Goal: Task Accomplishment & Management: Complete application form

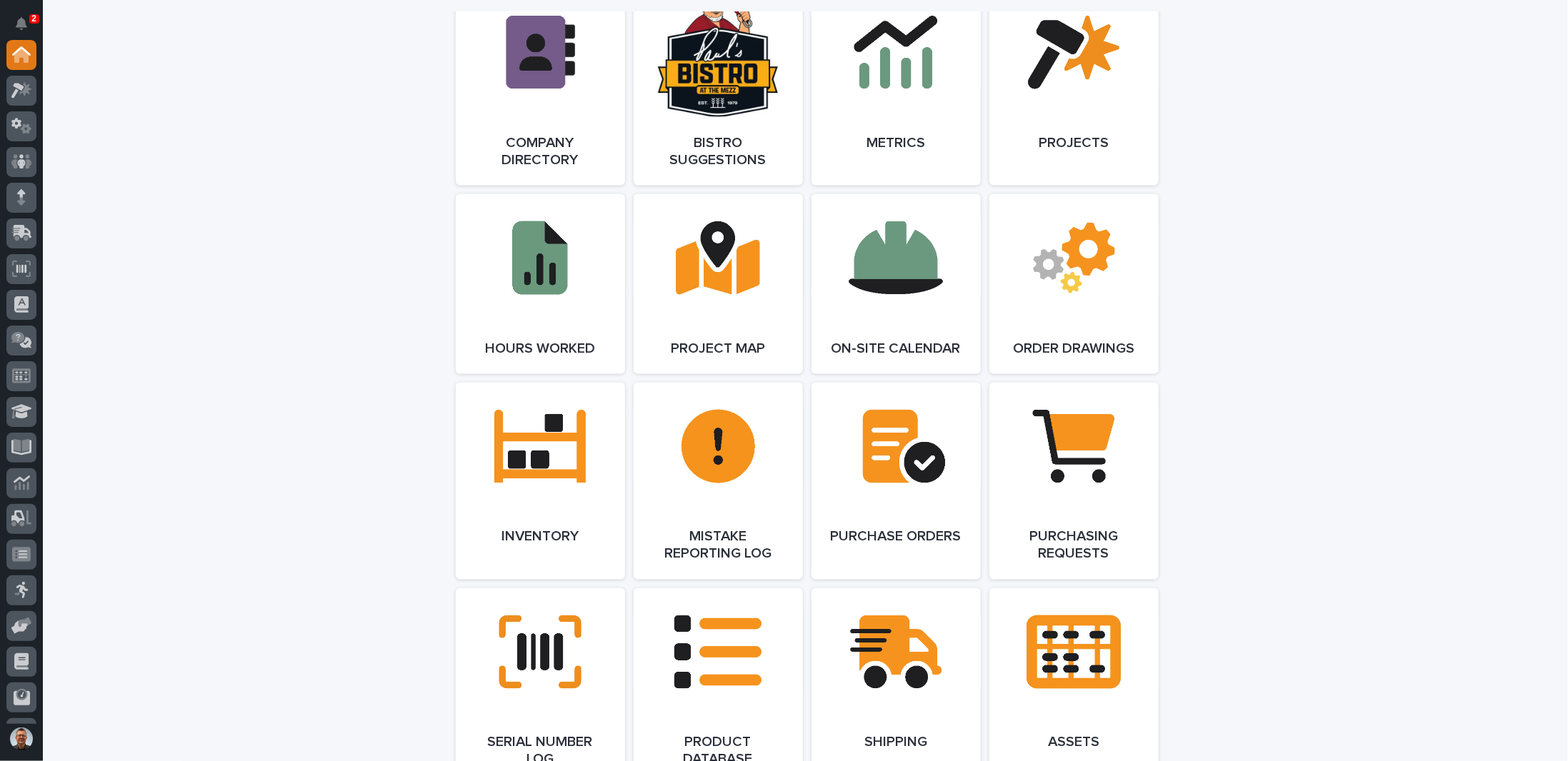
scroll to position [1357, 0]
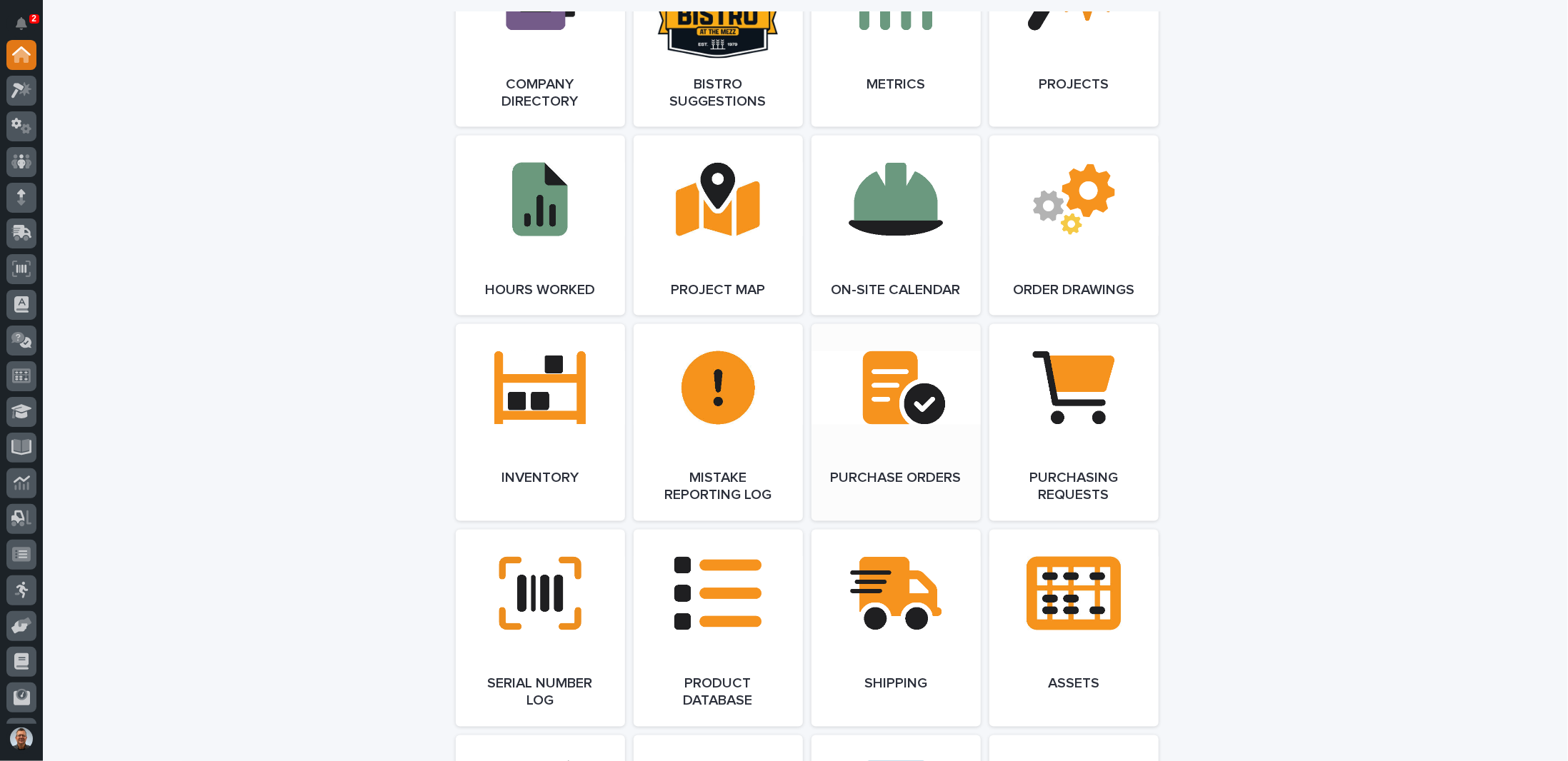
click at [880, 394] on link "Open Link" at bounding box center [896, 422] width 169 height 197
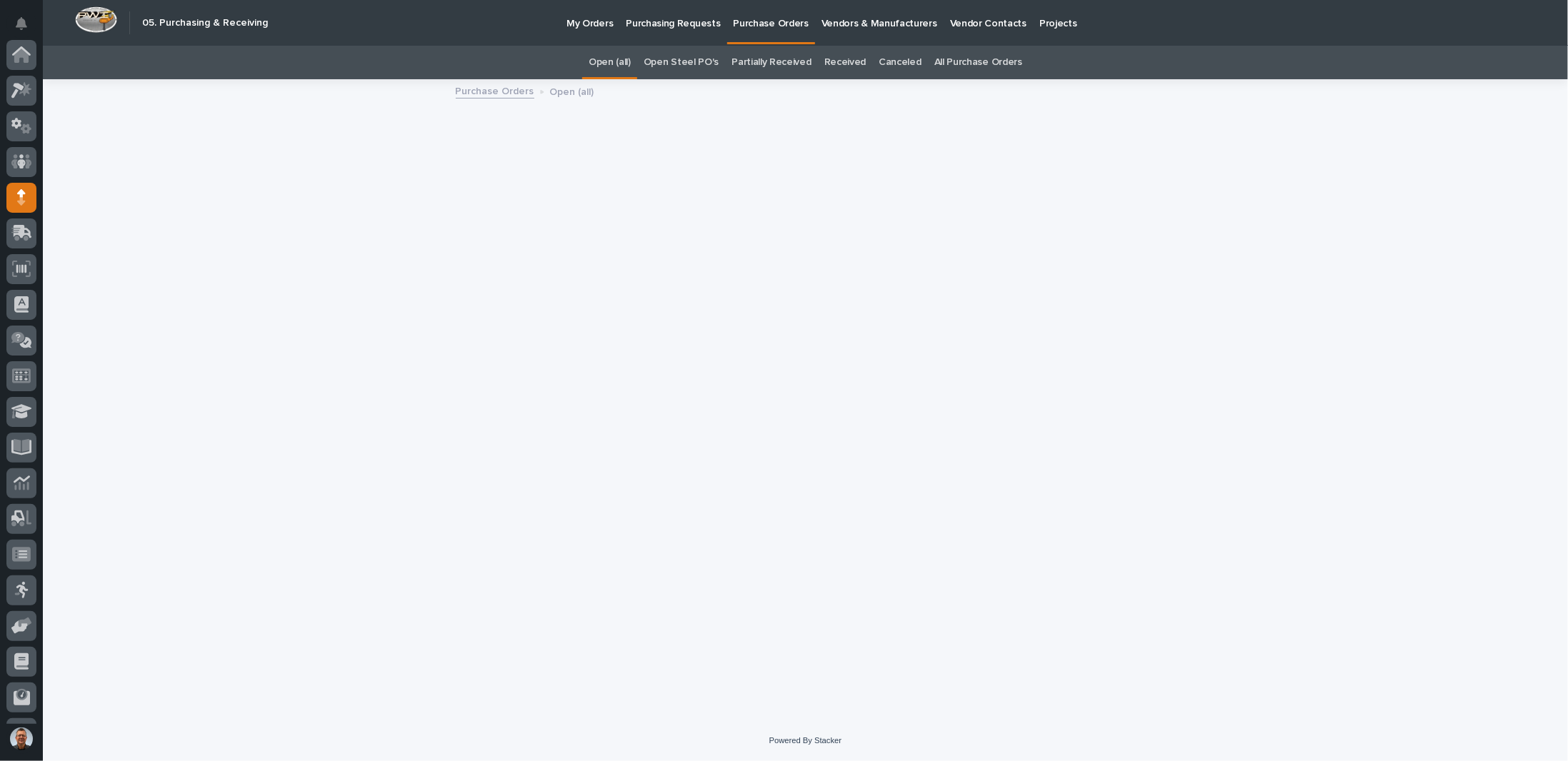
scroll to position [137, 0]
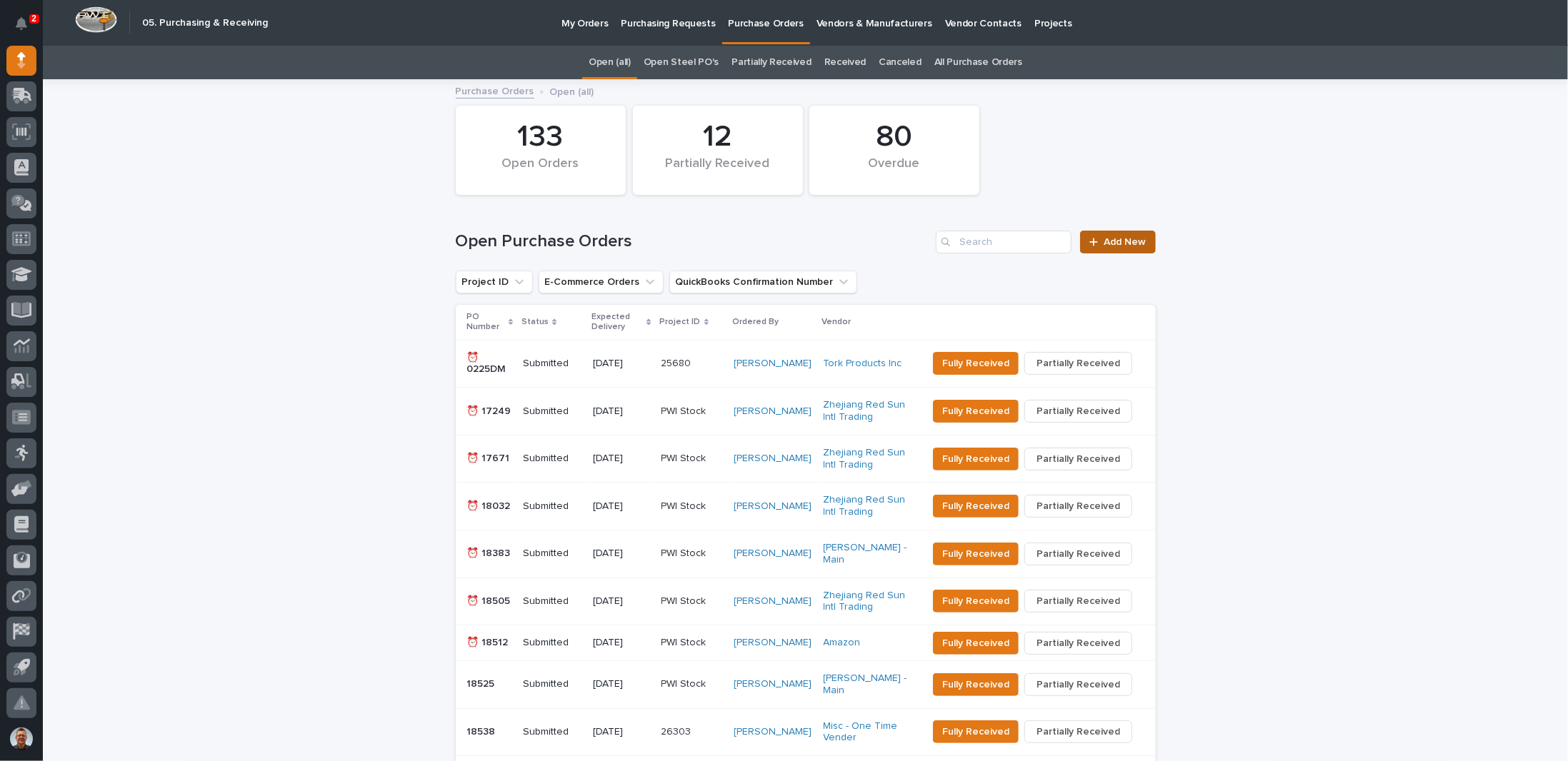
click at [1132, 238] on span "Add New" at bounding box center [1125, 242] width 42 height 10
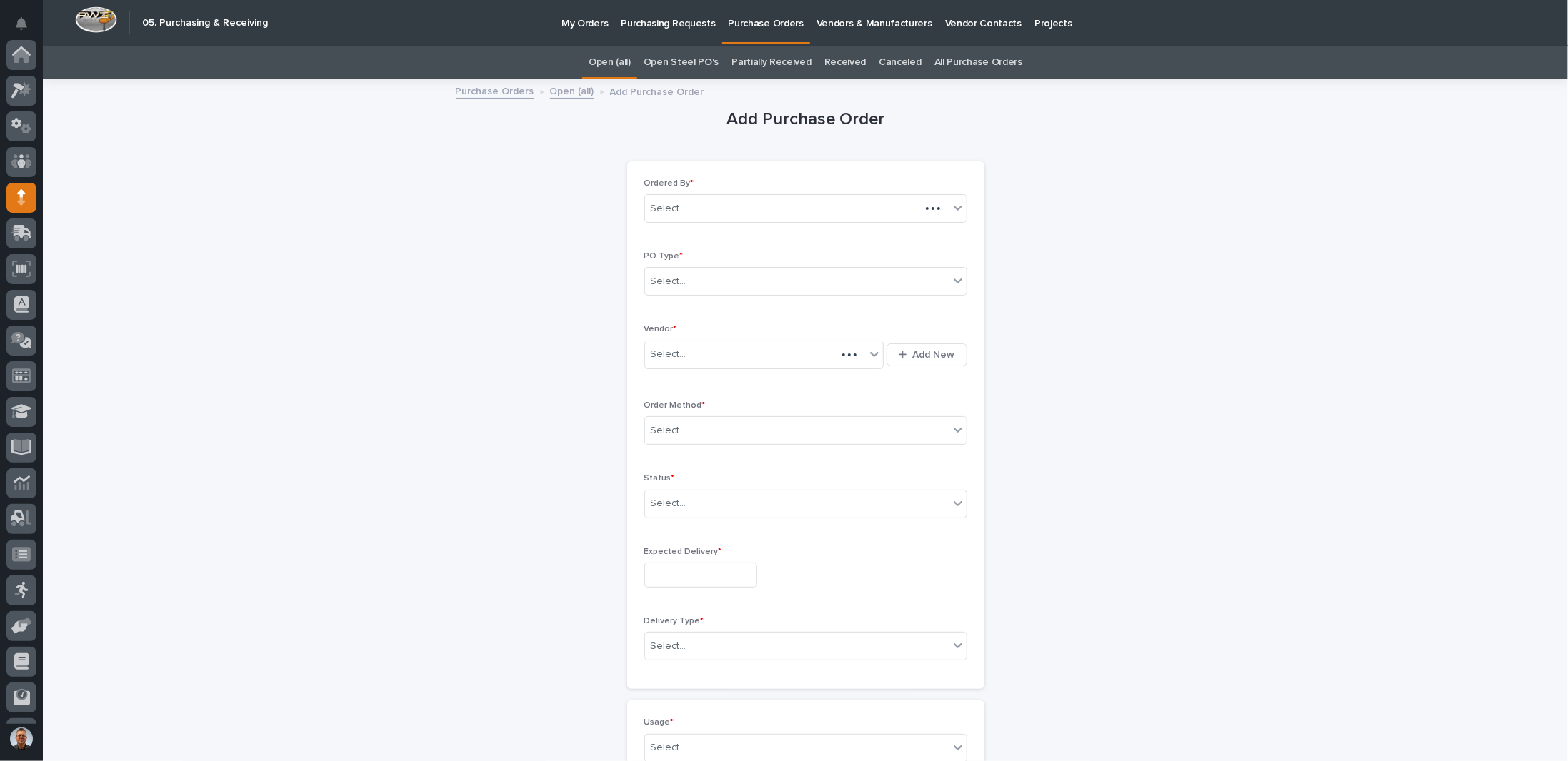
scroll to position [137, 0]
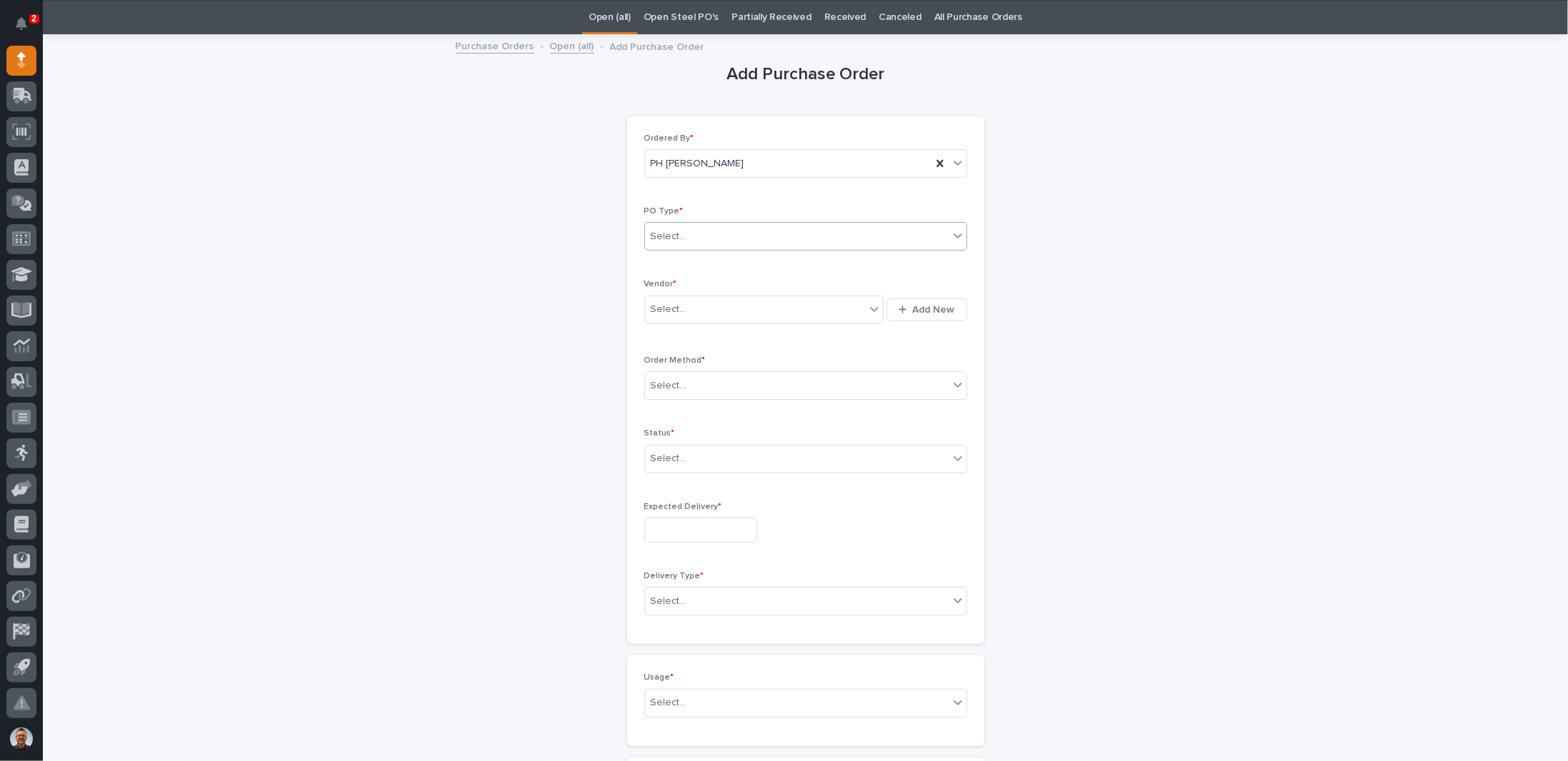
click at [710, 230] on div "Select..." at bounding box center [796, 237] width 304 height 24
click at [670, 287] on div "Paper" at bounding box center [800, 287] width 321 height 25
click at [682, 303] on div "Select..." at bounding box center [755, 309] width 221 height 24
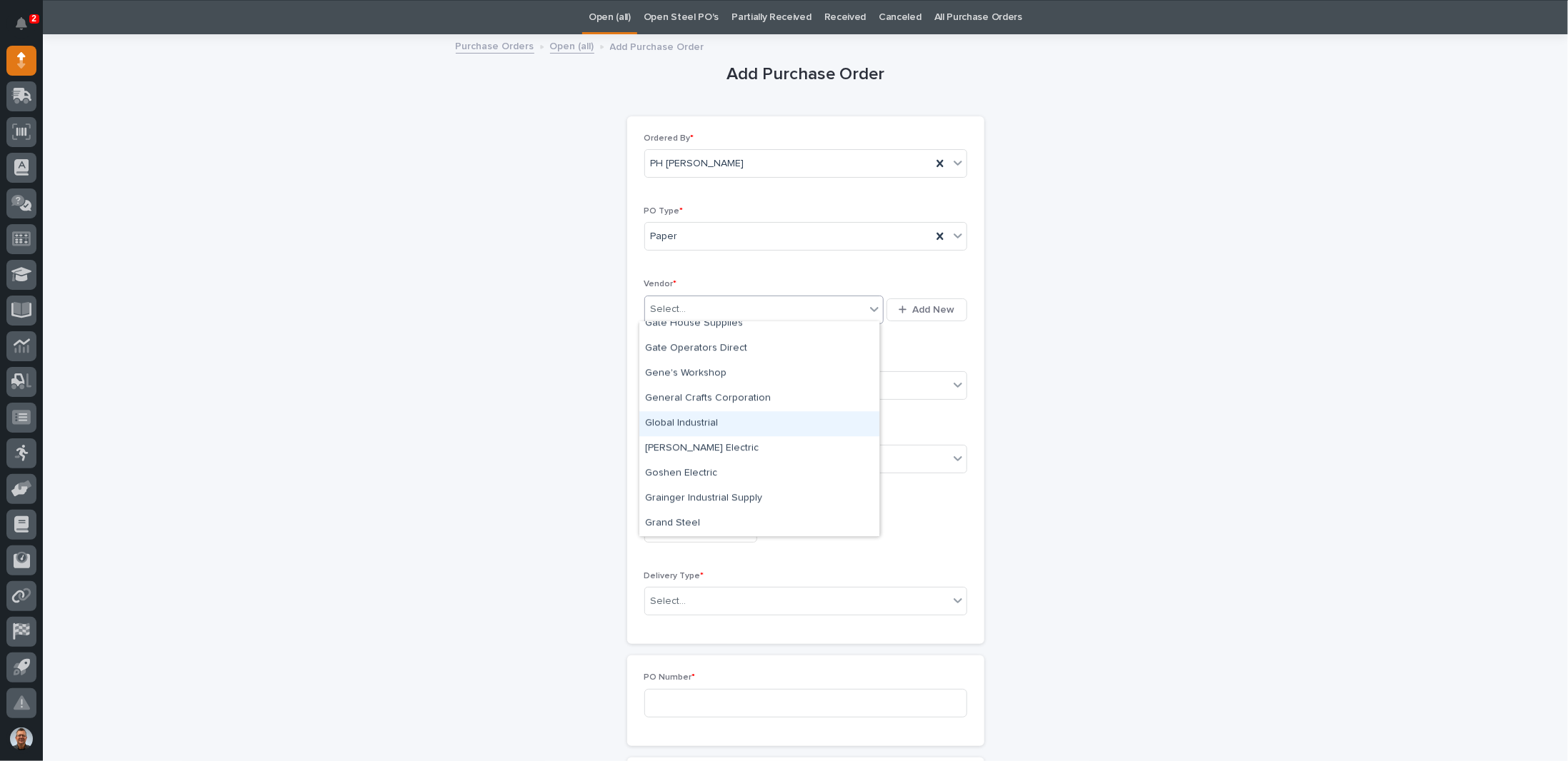
click at [697, 419] on div "Global Industrial" at bounding box center [759, 424] width 240 height 25
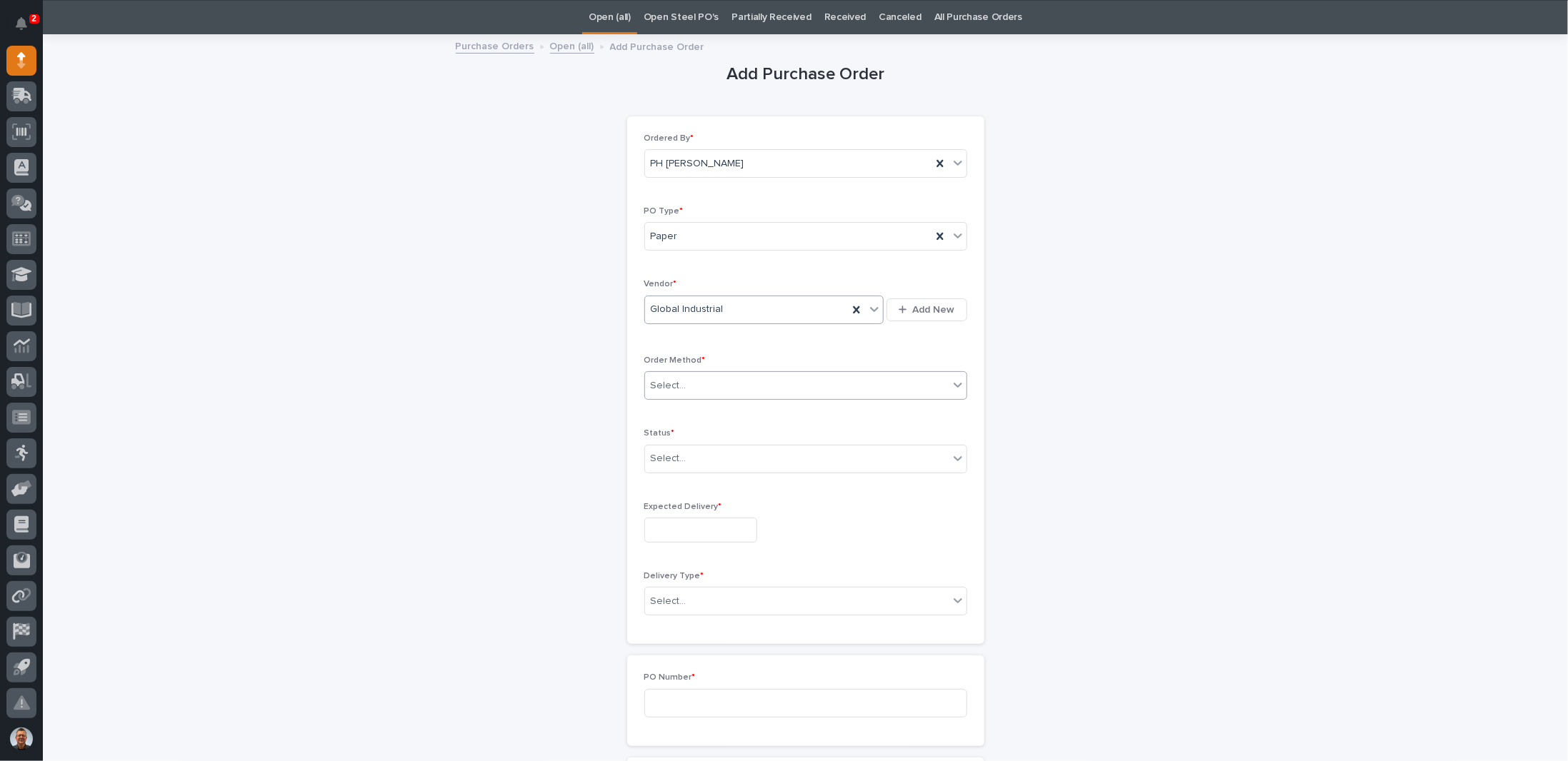
click at [699, 378] on div "Select..." at bounding box center [796, 386] width 304 height 24
click at [677, 410] on div "Online Order" at bounding box center [800, 410] width 321 height 25
click at [707, 456] on div "Select..." at bounding box center [796, 459] width 304 height 24
click at [674, 506] on div "Submitted" at bounding box center [800, 507] width 321 height 25
click at [687, 523] on input "text" at bounding box center [701, 530] width 113 height 25
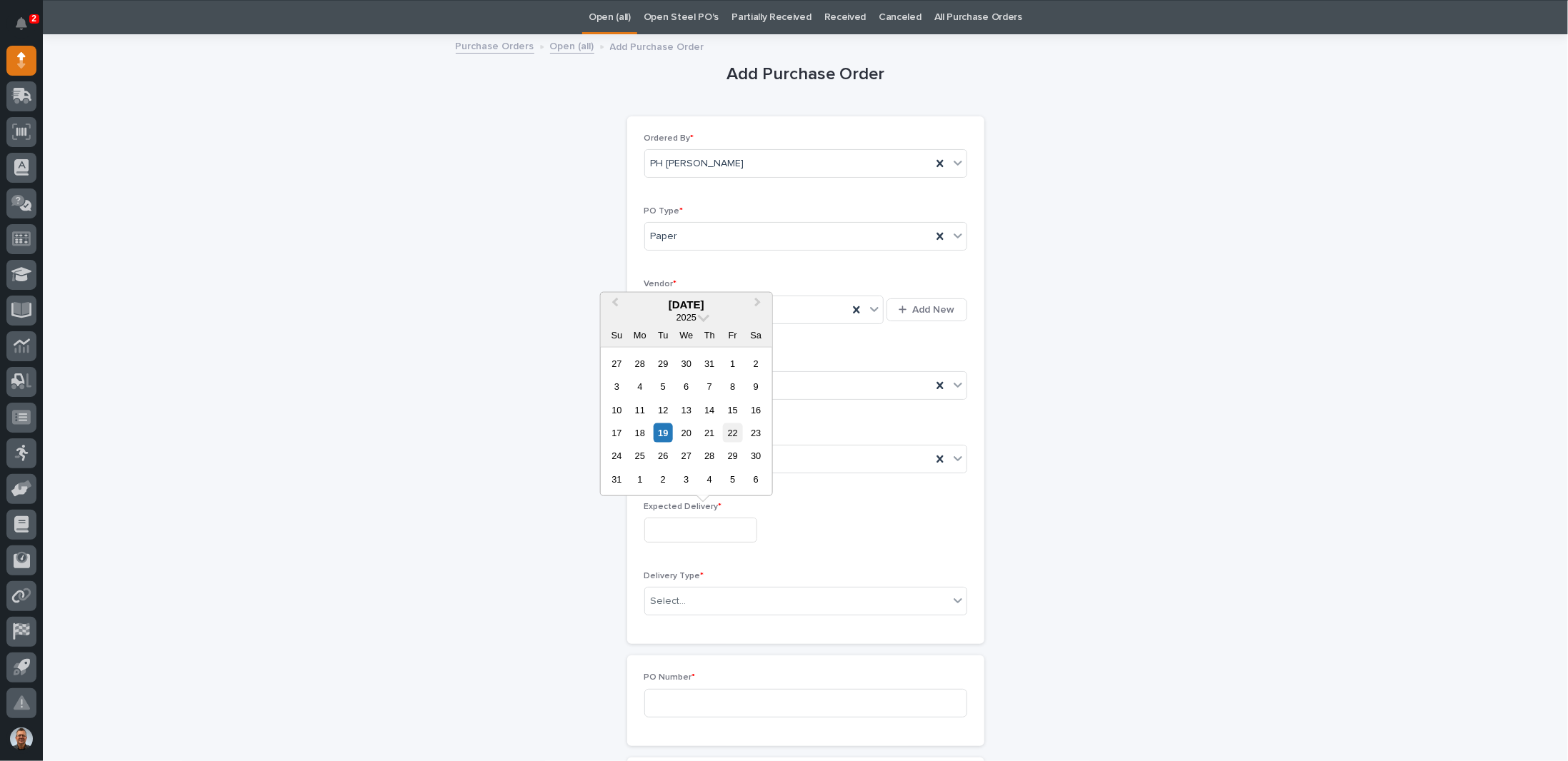
click at [730, 432] on div "22" at bounding box center [733, 433] width 19 height 19
type input "**********"
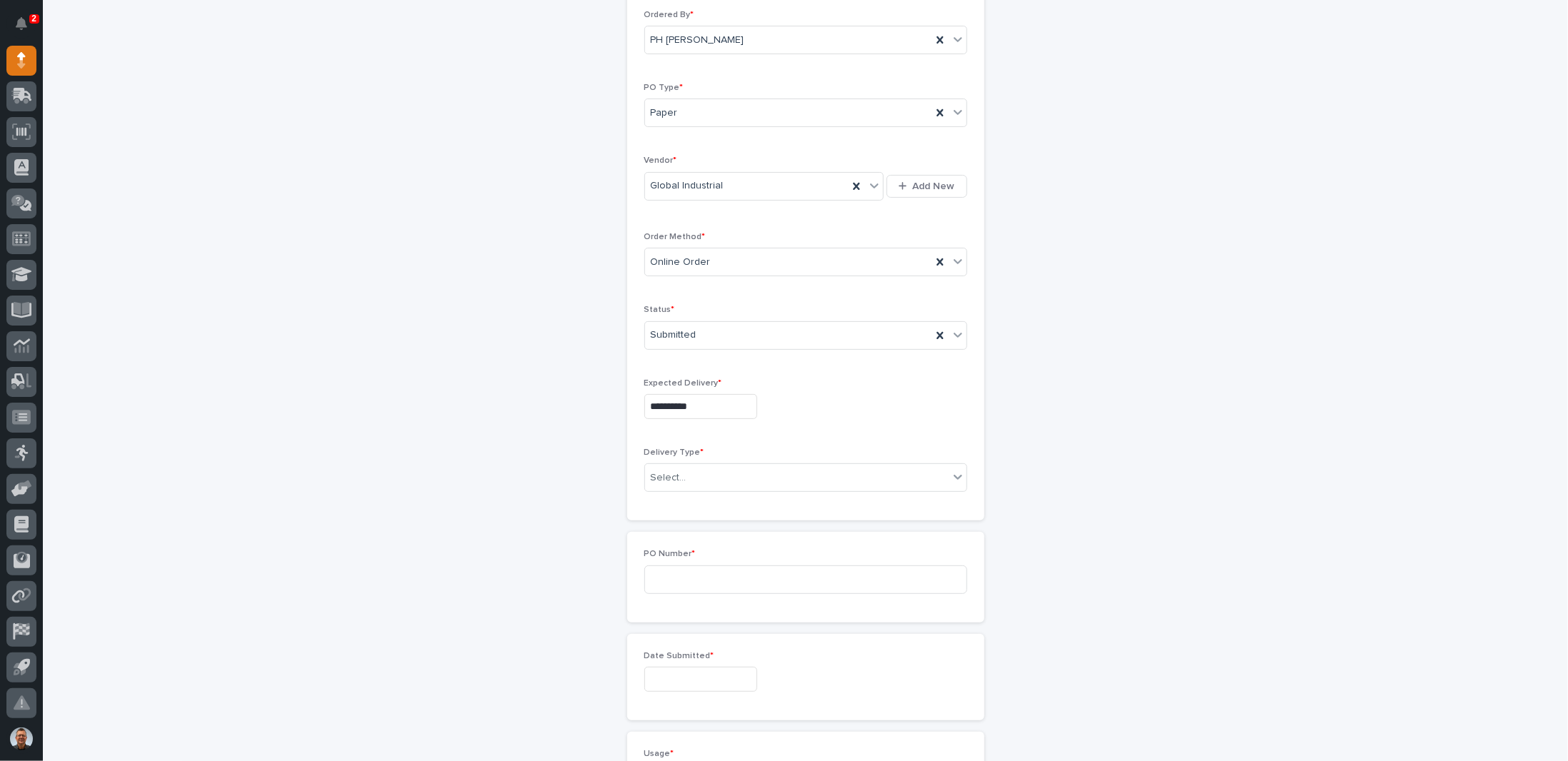
scroll to position [187, 0]
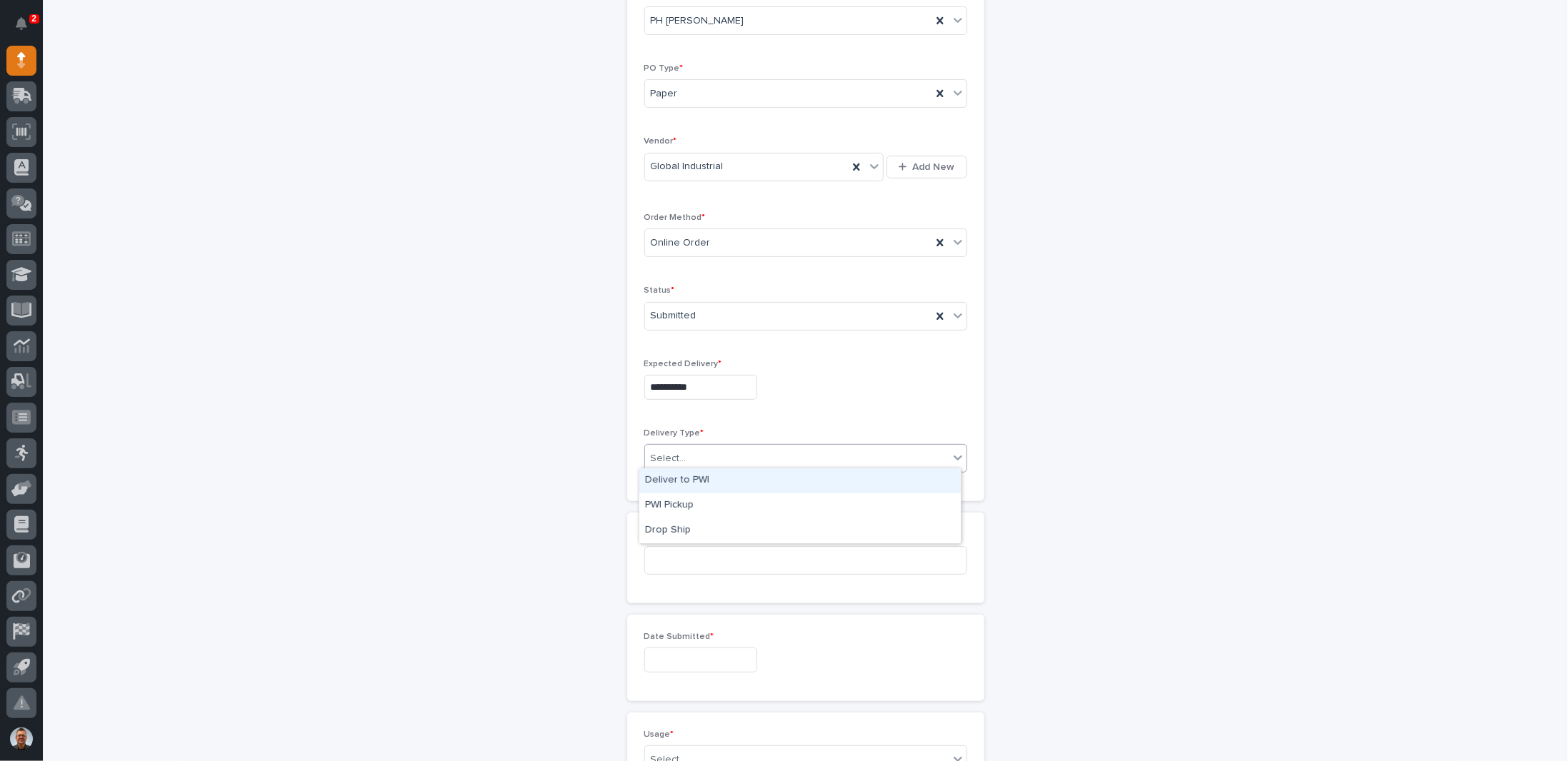
click at [714, 449] on div "Select..." at bounding box center [796, 459] width 304 height 24
click at [686, 480] on div "Deliver to PWI" at bounding box center [800, 481] width 321 height 25
click at [711, 555] on input at bounding box center [806, 560] width 323 height 29
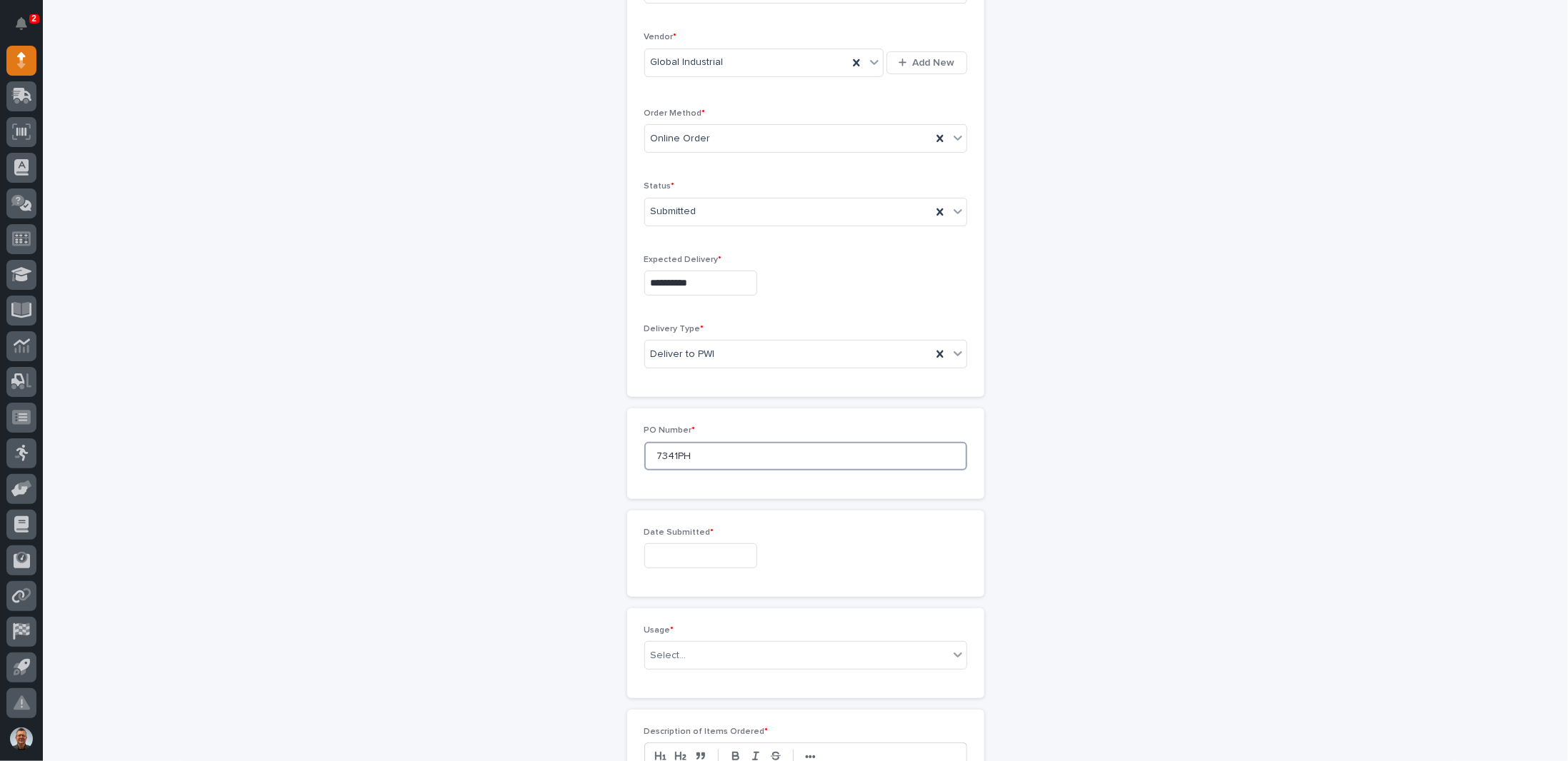
scroll to position [331, 0]
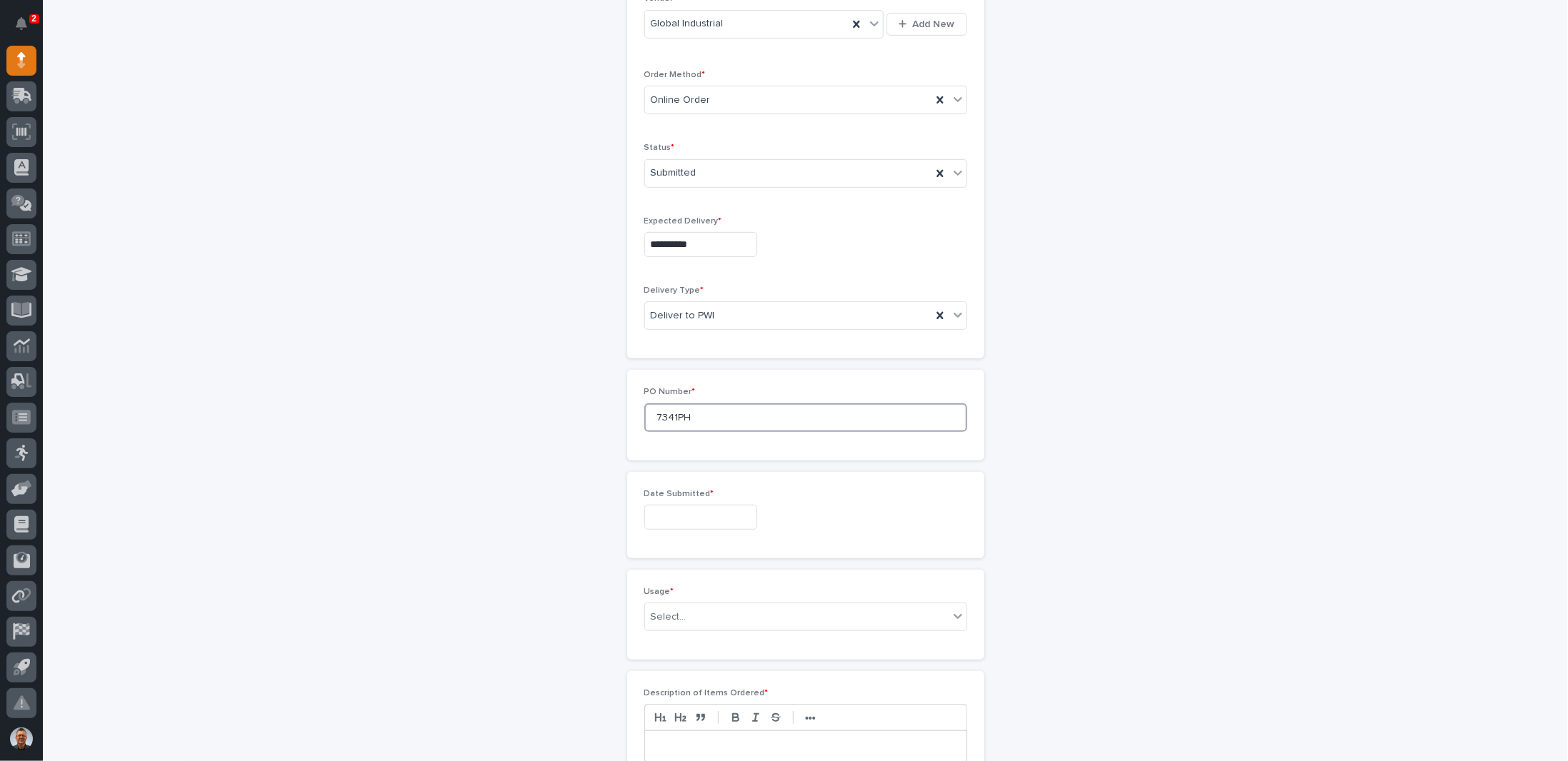
type input "7341PH"
click at [673, 508] on input "text" at bounding box center [701, 517] width 113 height 25
click at [662, 416] on div "19" at bounding box center [663, 419] width 19 height 19
type input "**********"
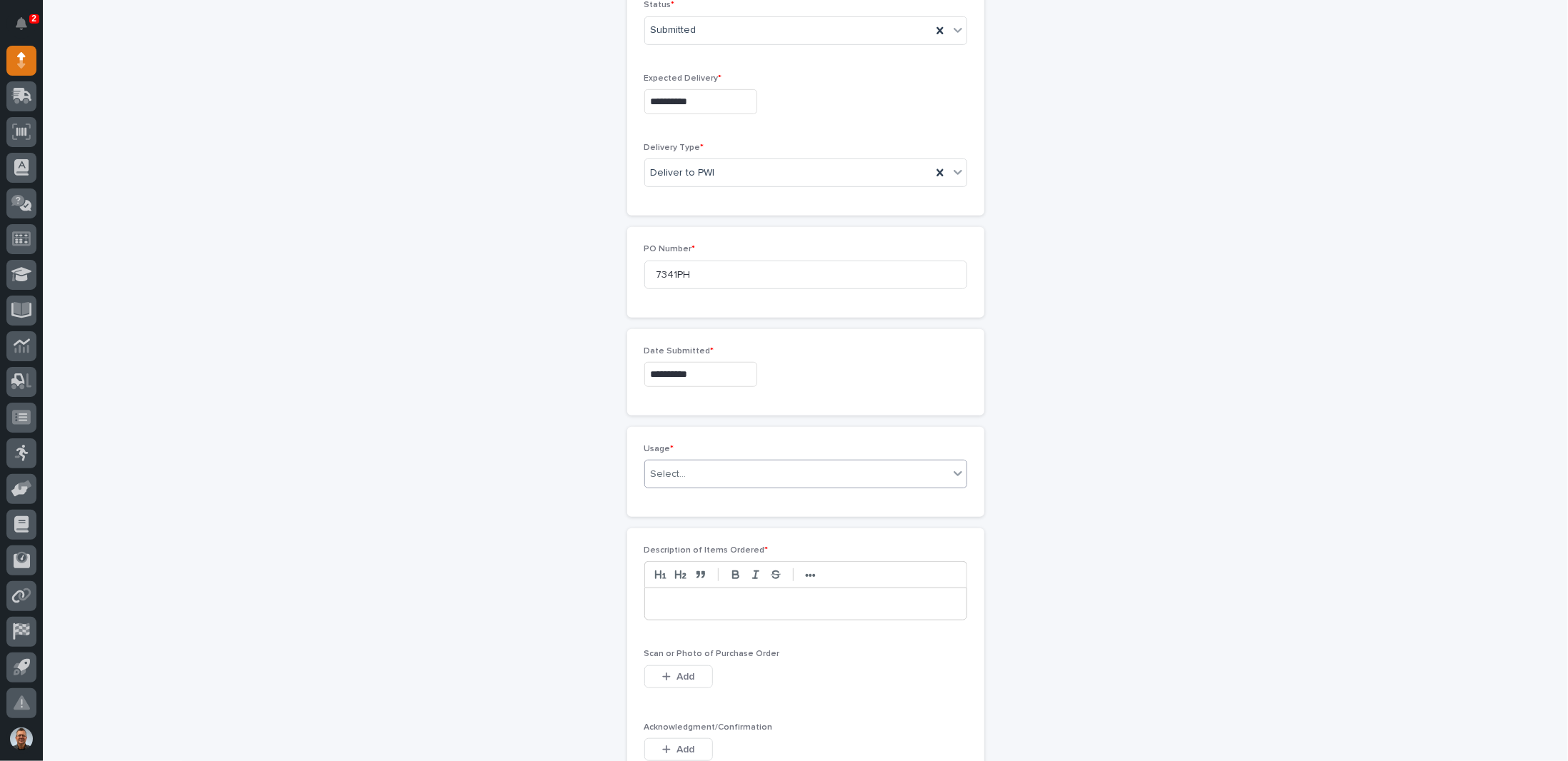
scroll to position [616, 0]
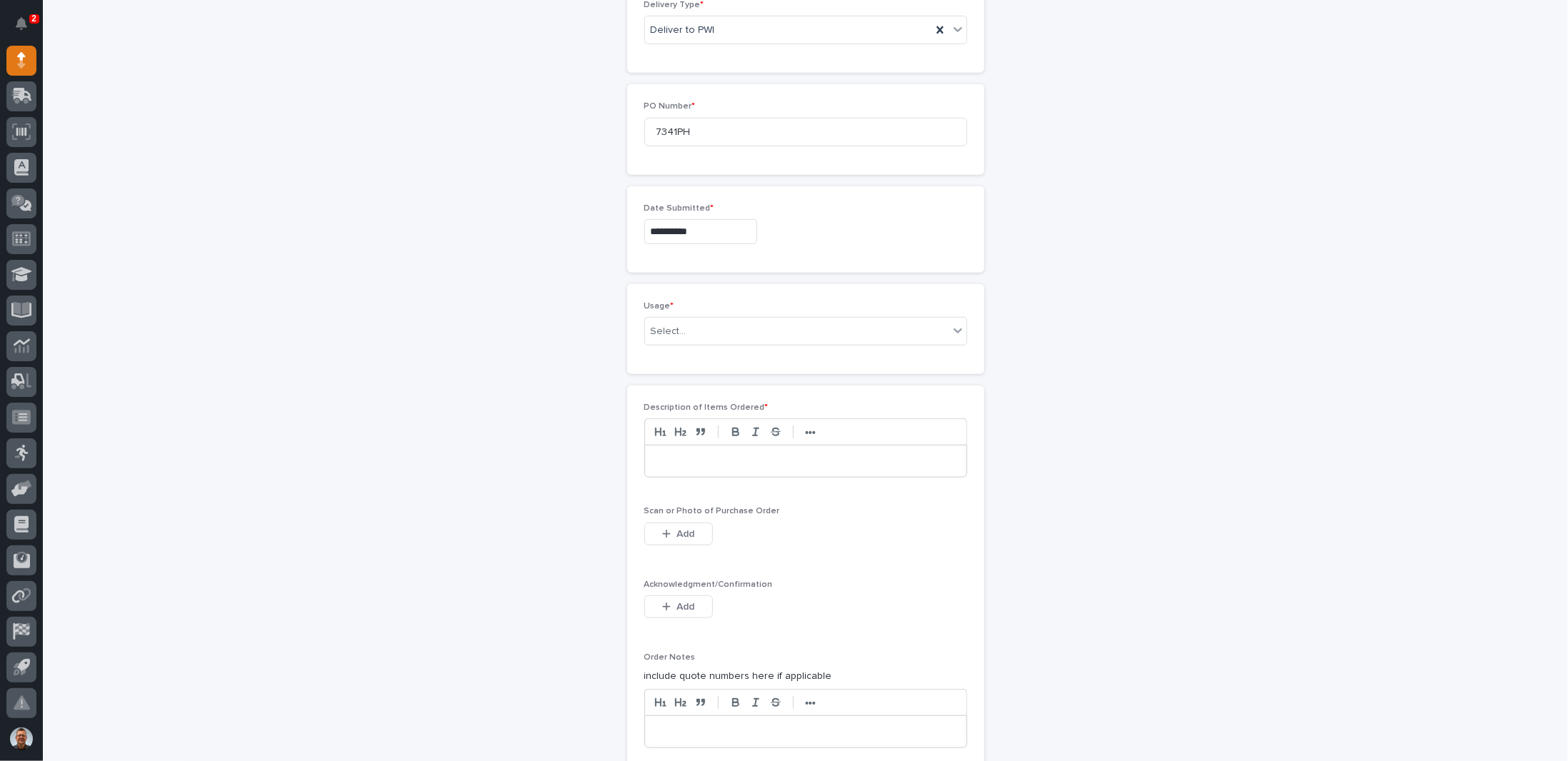
click at [669, 457] on p at bounding box center [806, 461] width 300 height 14
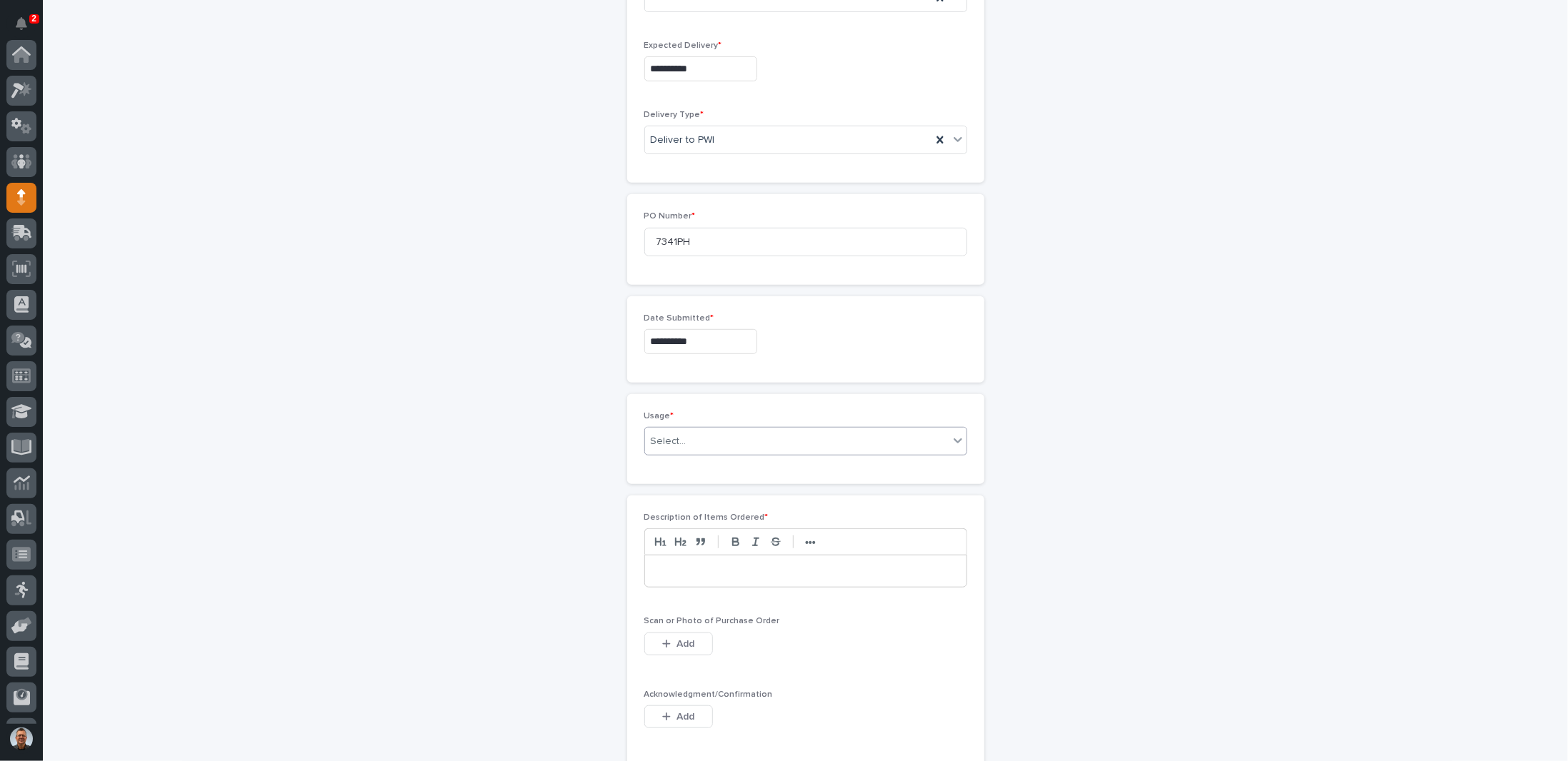
scroll to position [569, 0]
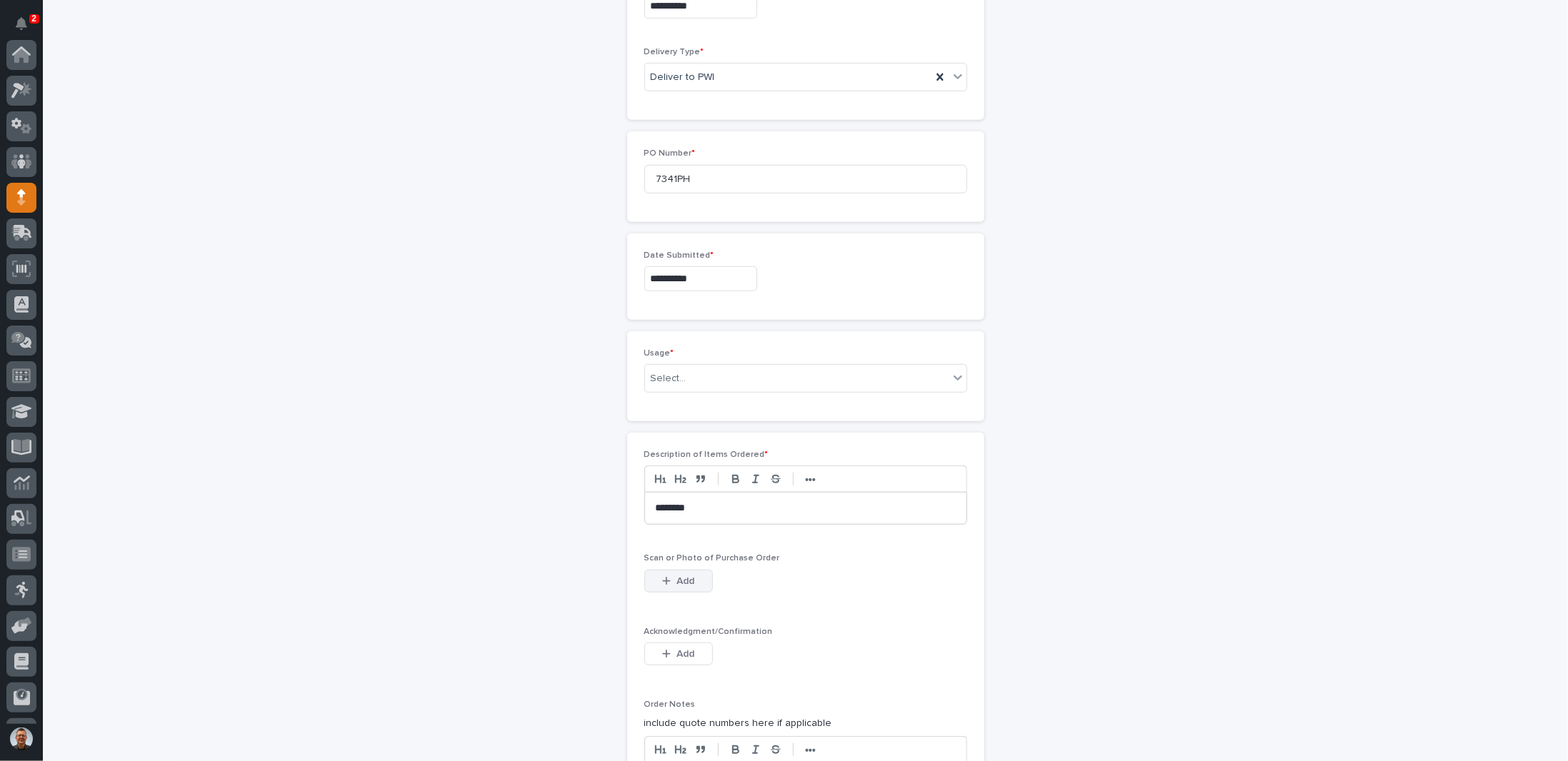
click at [677, 576] on span "Add" at bounding box center [685, 582] width 18 height 10
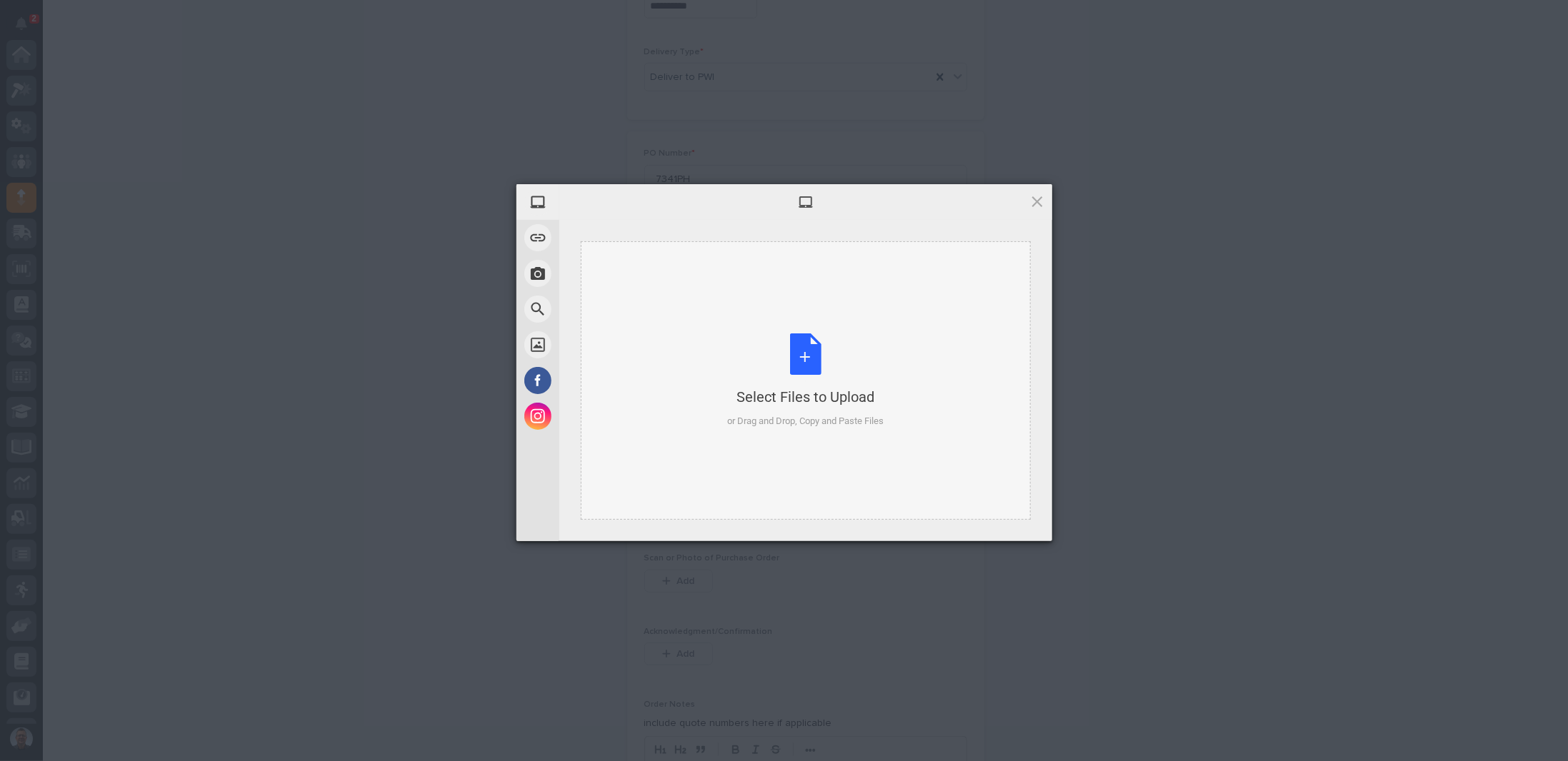
click at [811, 358] on div "Select Files to Upload or Drag and Drop, Copy and Paste Files" at bounding box center [806, 381] width 157 height 95
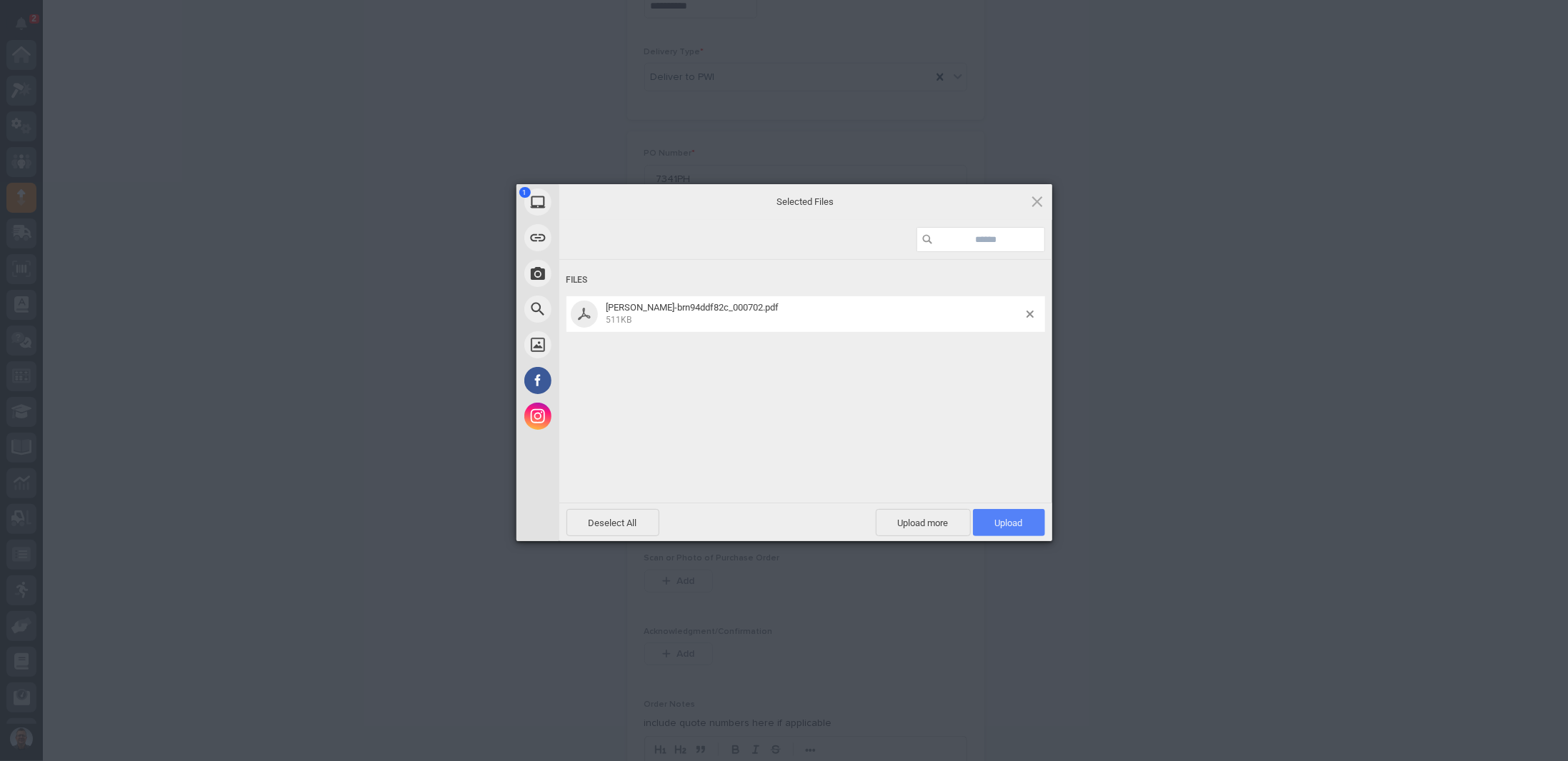
click at [1004, 524] on span "Upload 1" at bounding box center [1009, 523] width 28 height 11
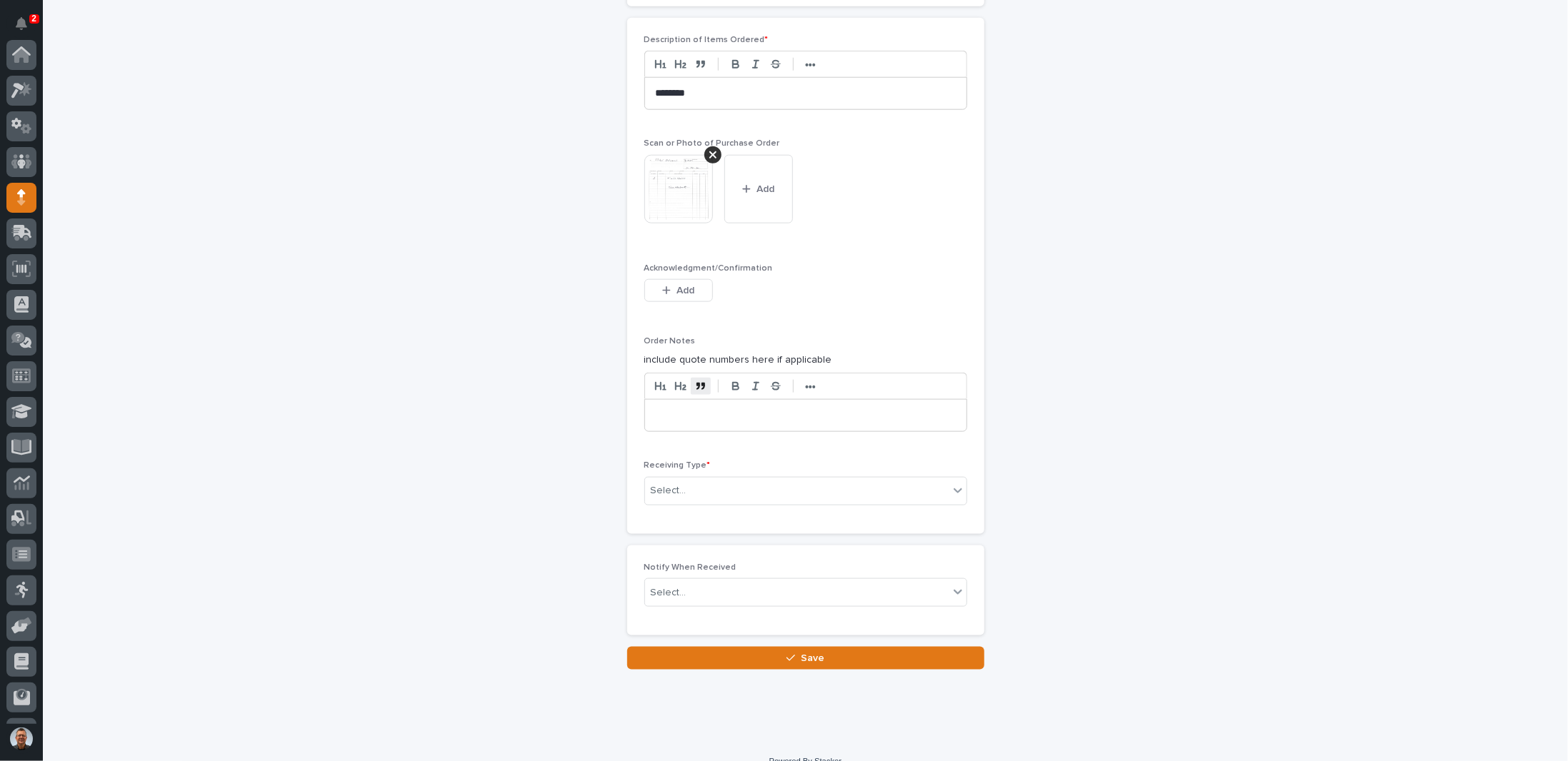
scroll to position [995, 0]
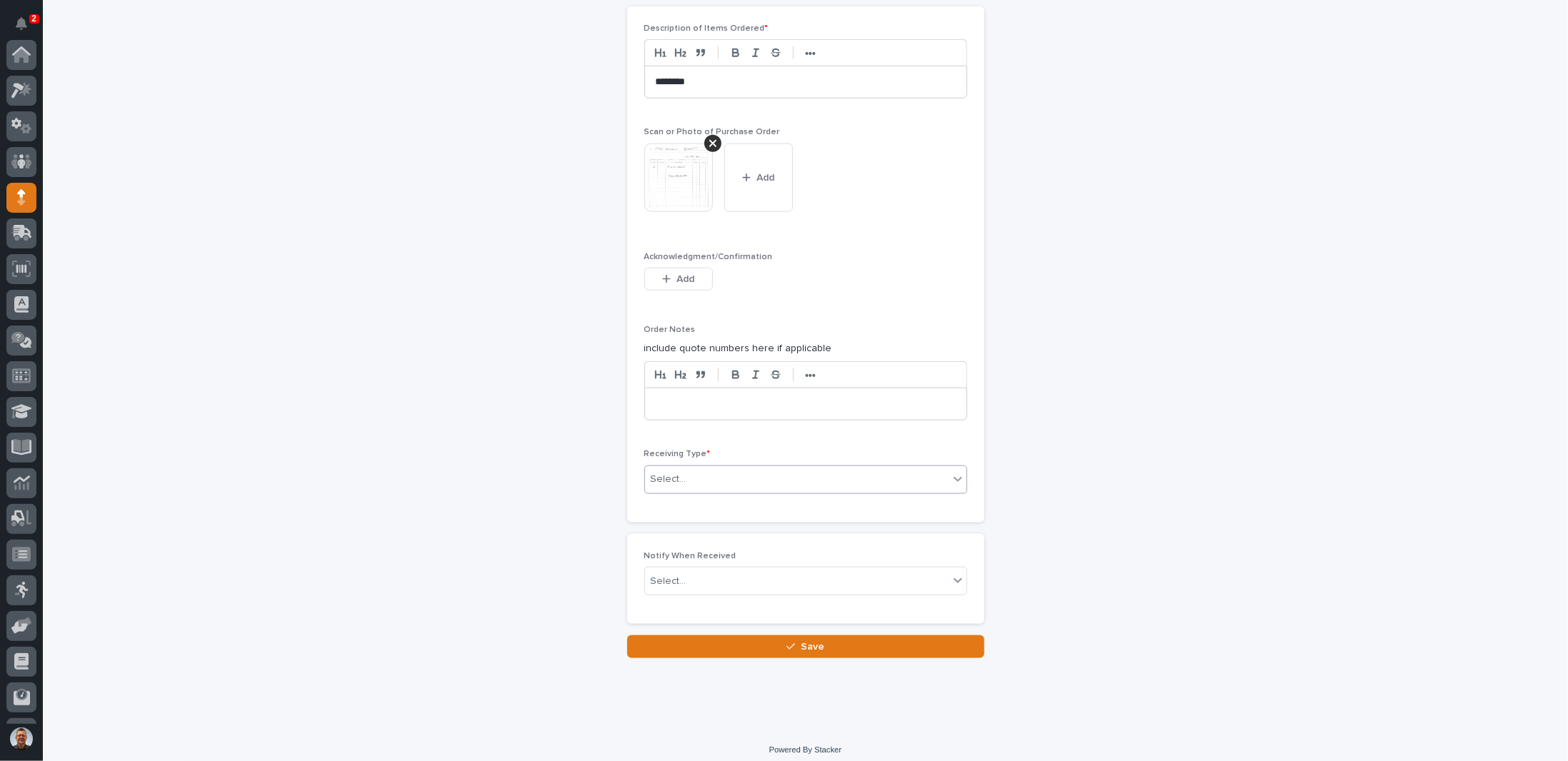
click at [691, 472] on div "Select..." at bounding box center [796, 480] width 304 height 24
click at [677, 574] on div "Deliver to" at bounding box center [800, 574] width 321 height 25
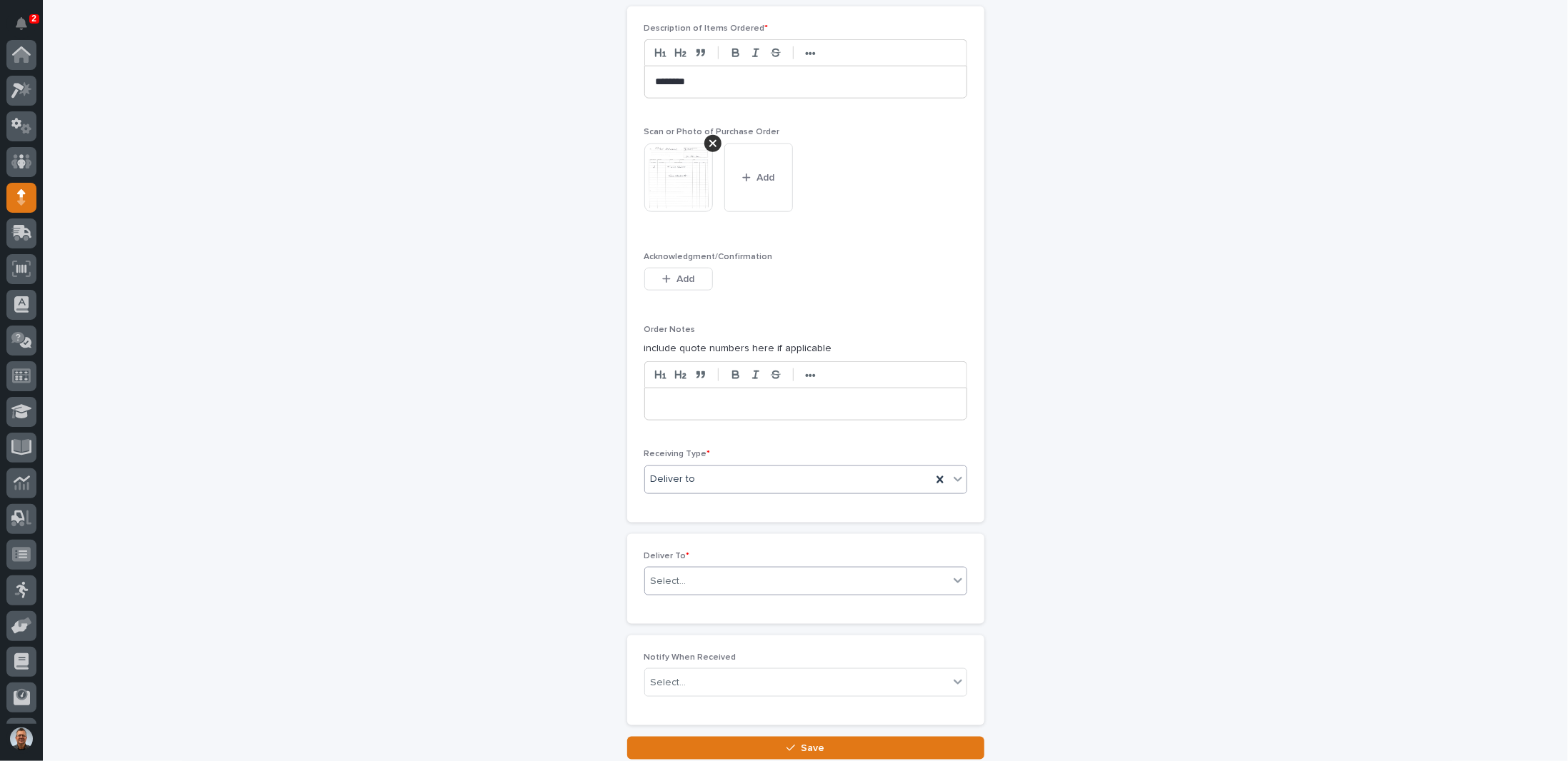
click at [679, 574] on div "Select..." at bounding box center [668, 582] width 35 height 15
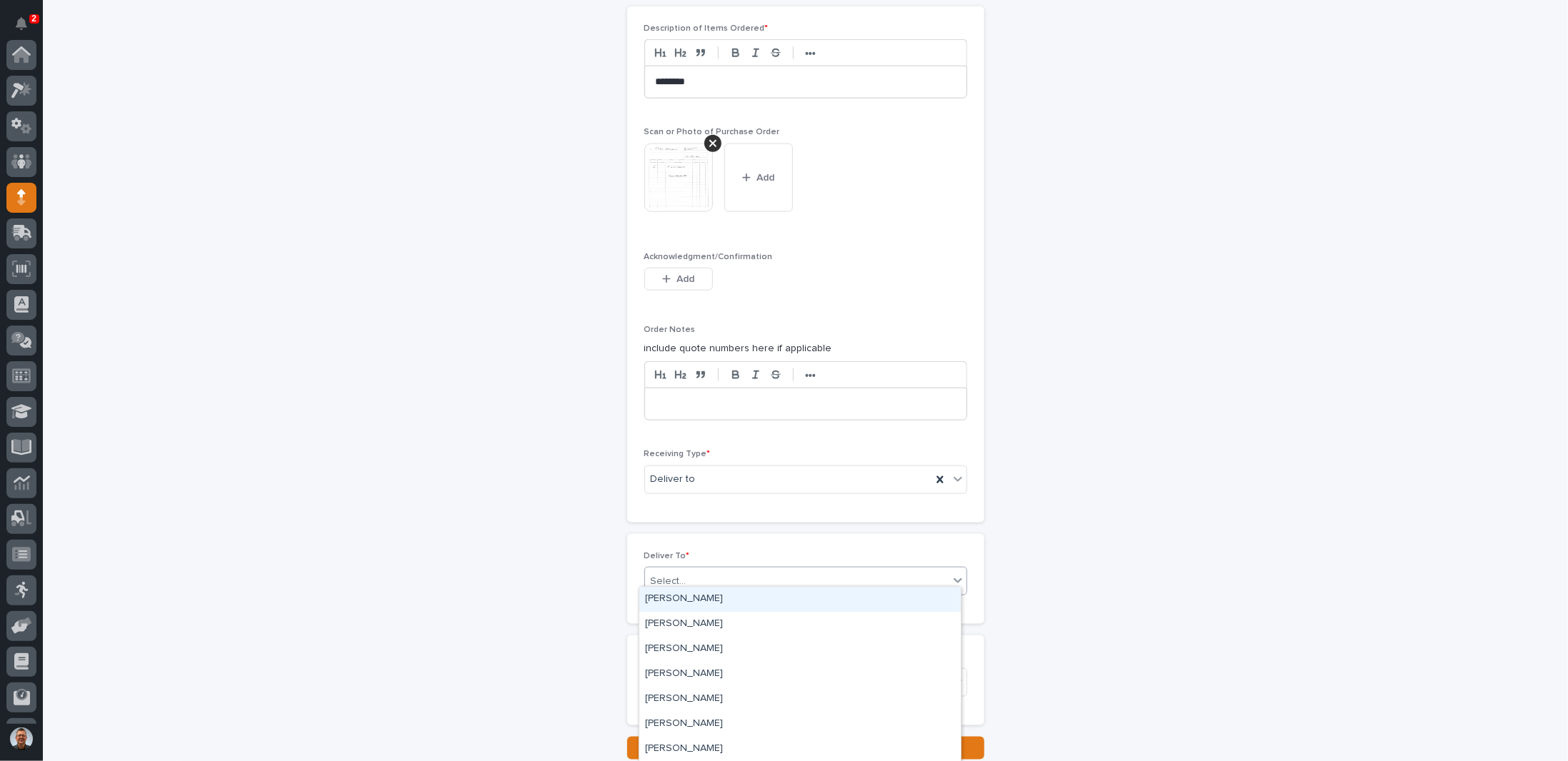
click at [953, 574] on icon at bounding box center [957, 580] width 14 height 14
click at [932, 576] on div "Select..." at bounding box center [796, 582] width 304 height 24
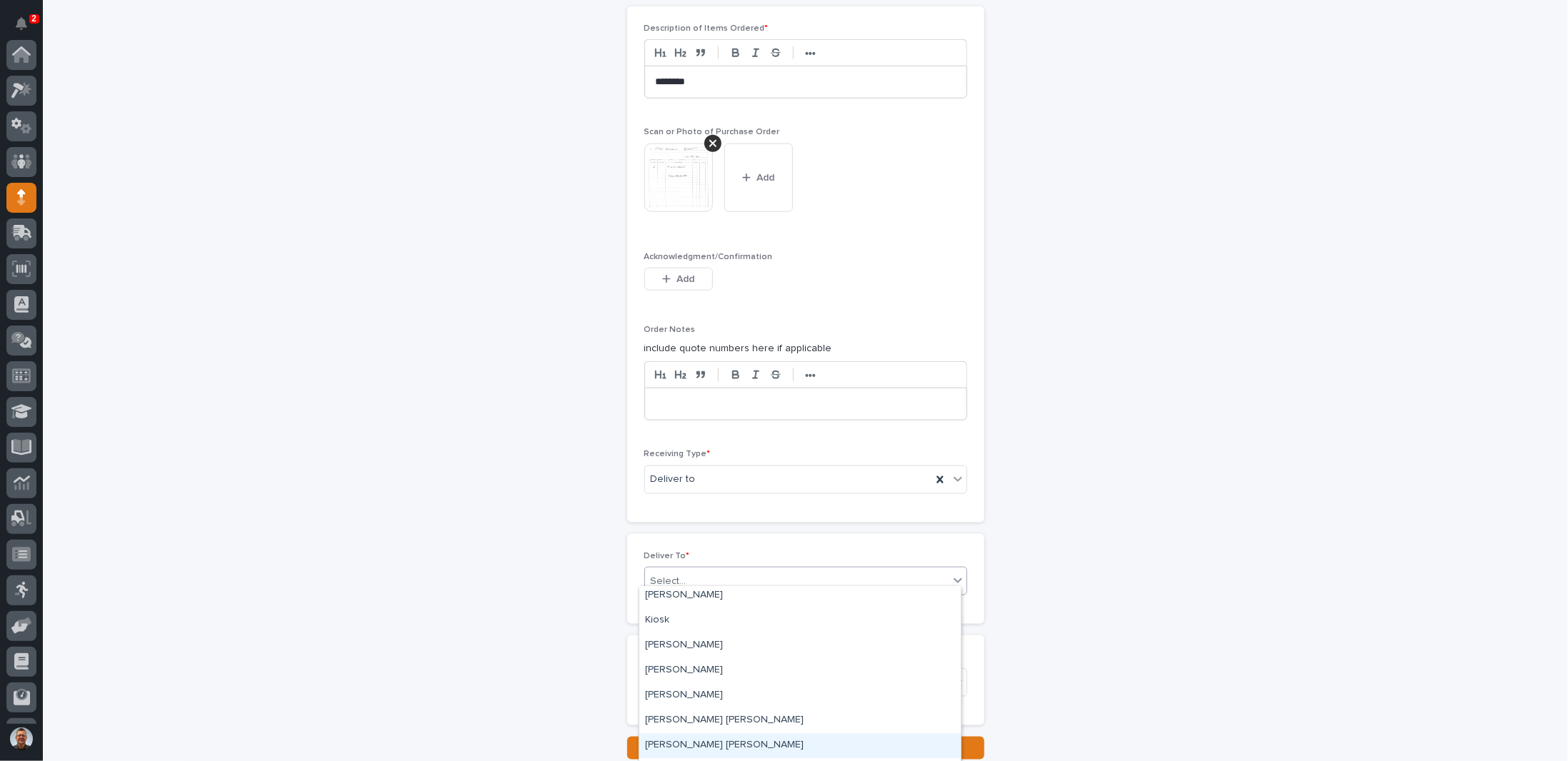
click at [677, 743] on div "[PERSON_NAME] [PERSON_NAME]" at bounding box center [800, 745] width 321 height 25
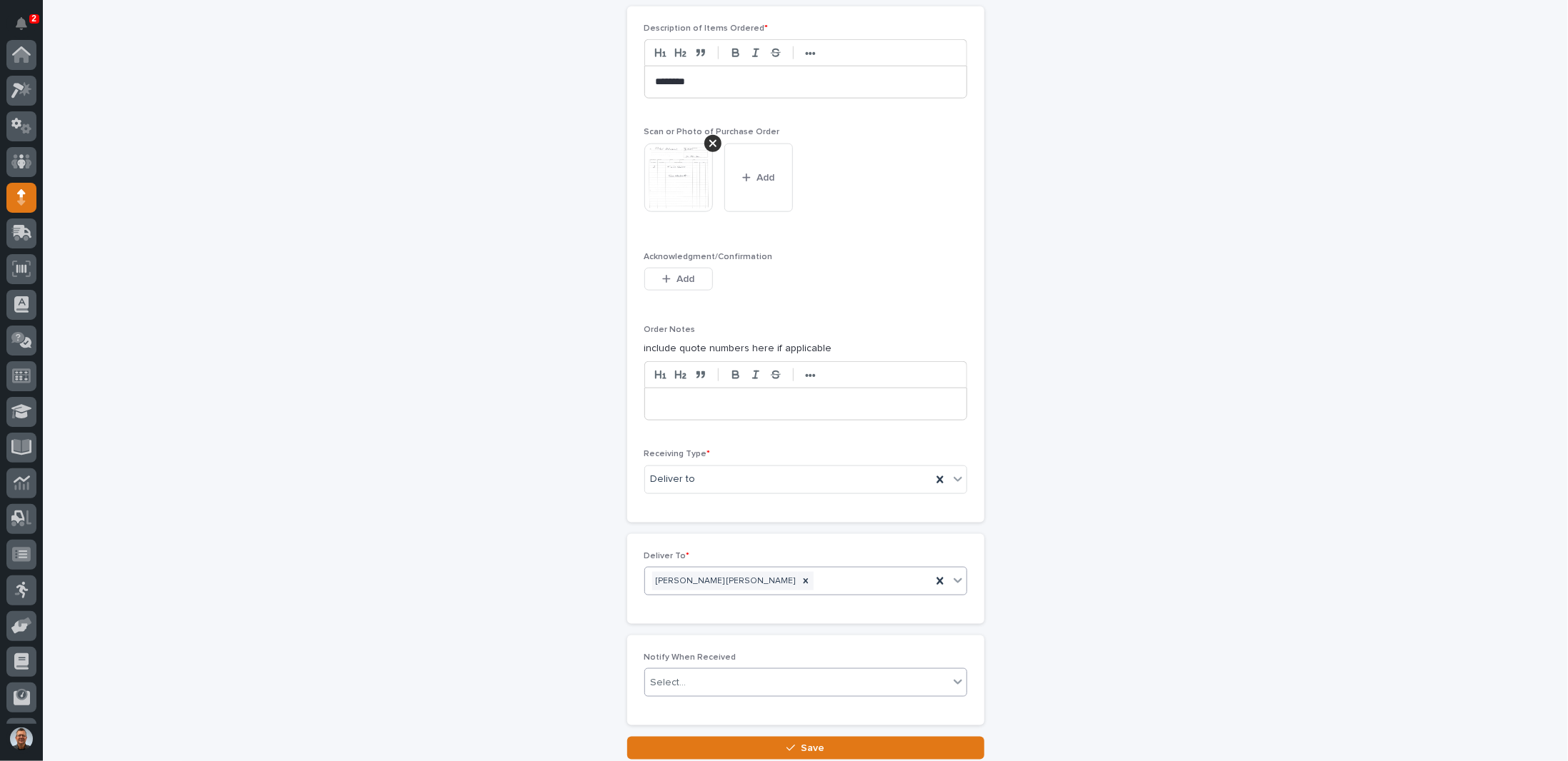
click at [705, 675] on div "Select..." at bounding box center [796, 683] width 304 height 24
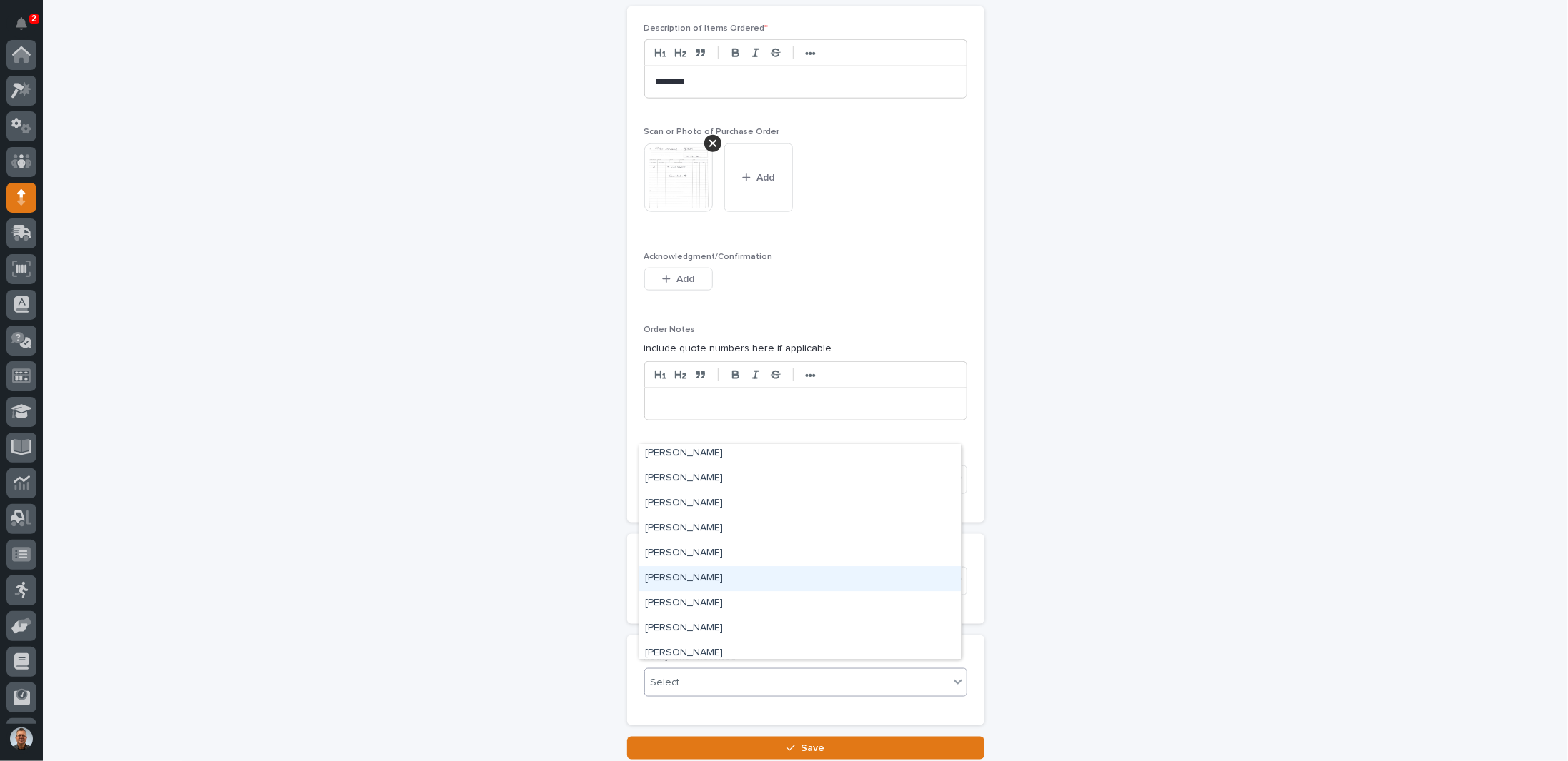
scroll to position [3310, 0]
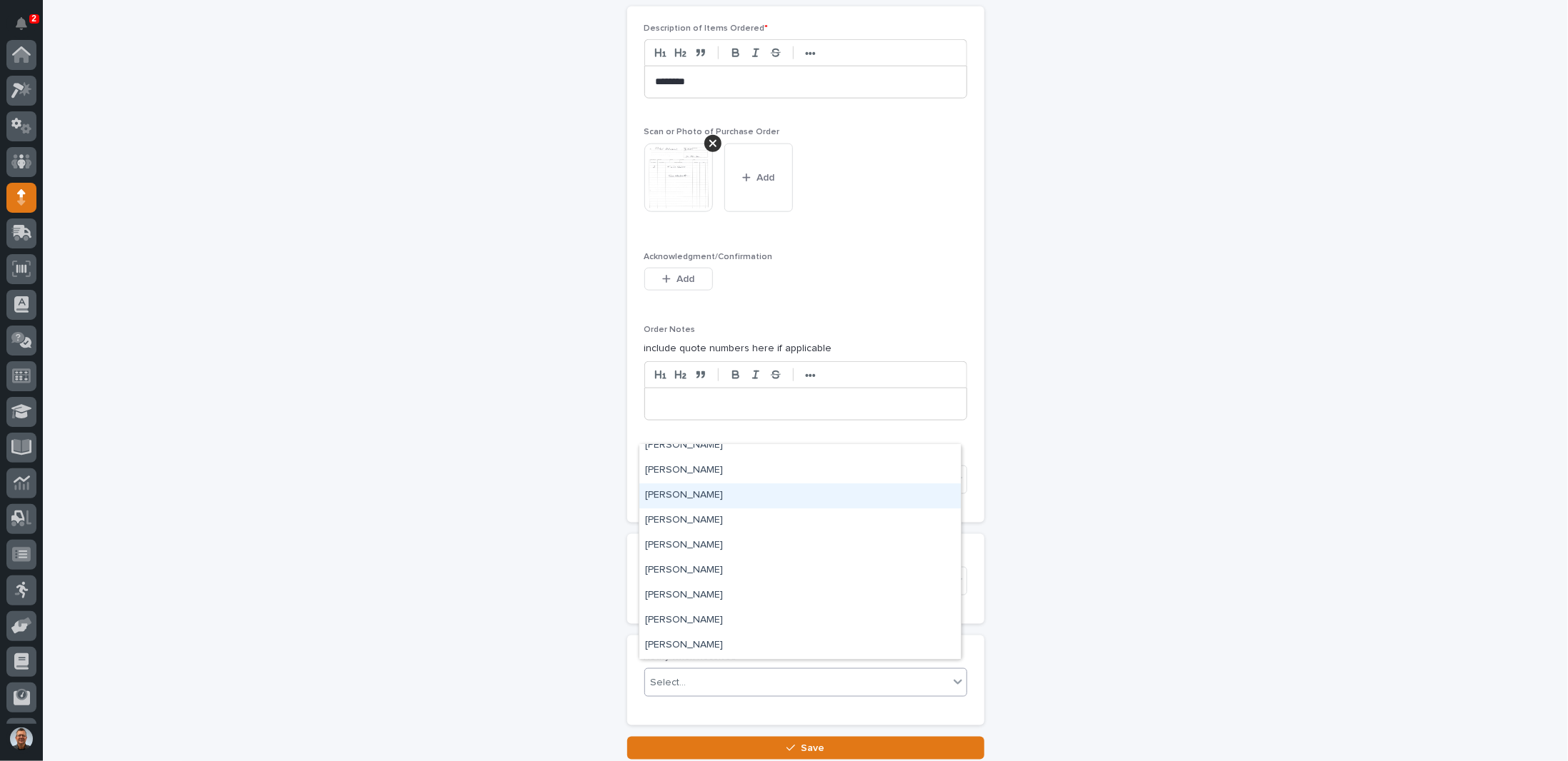
click at [685, 493] on div "[PERSON_NAME]" at bounding box center [800, 496] width 321 height 25
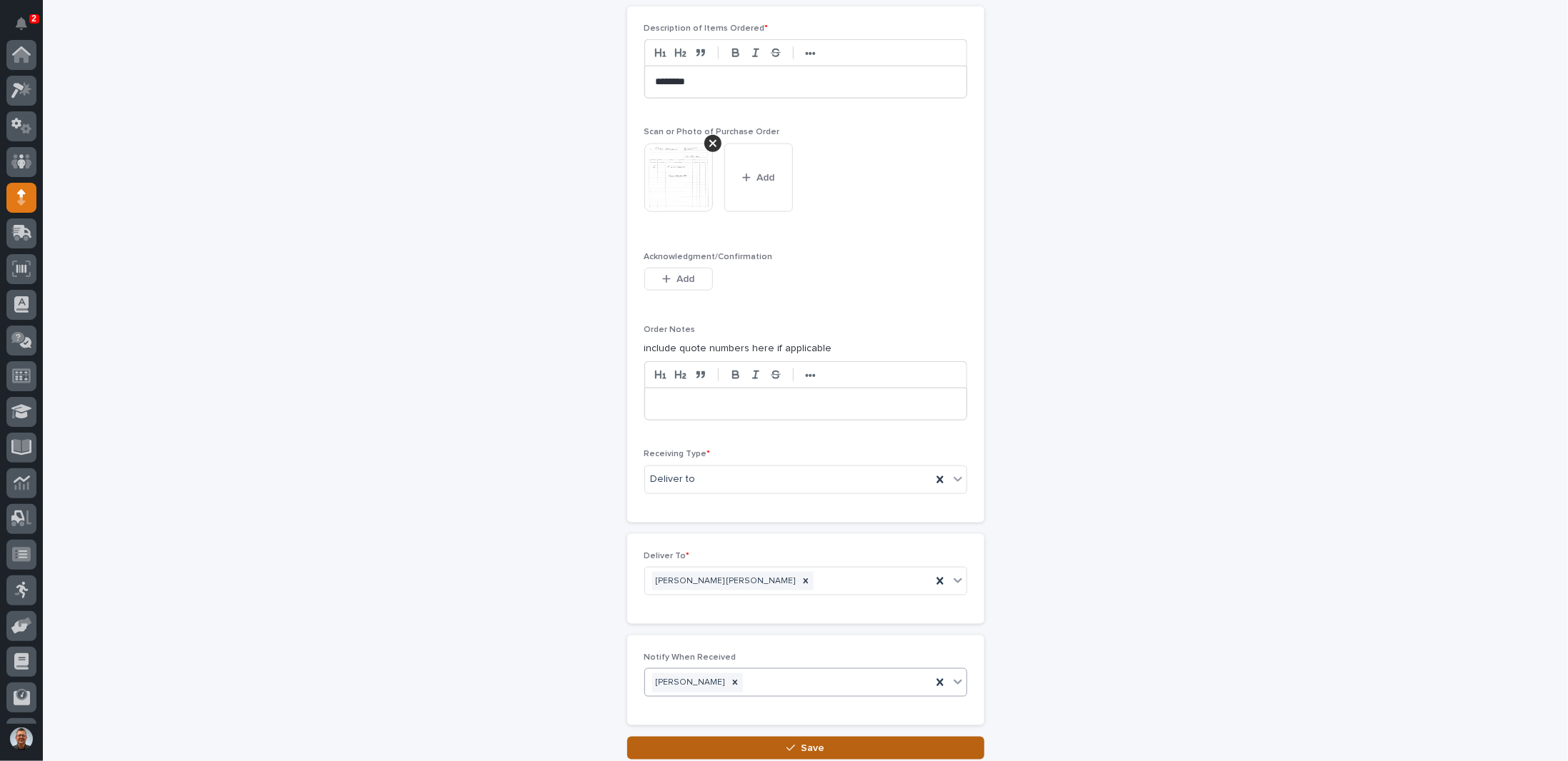
click at [769, 737] on button "Save" at bounding box center [806, 748] width 357 height 23
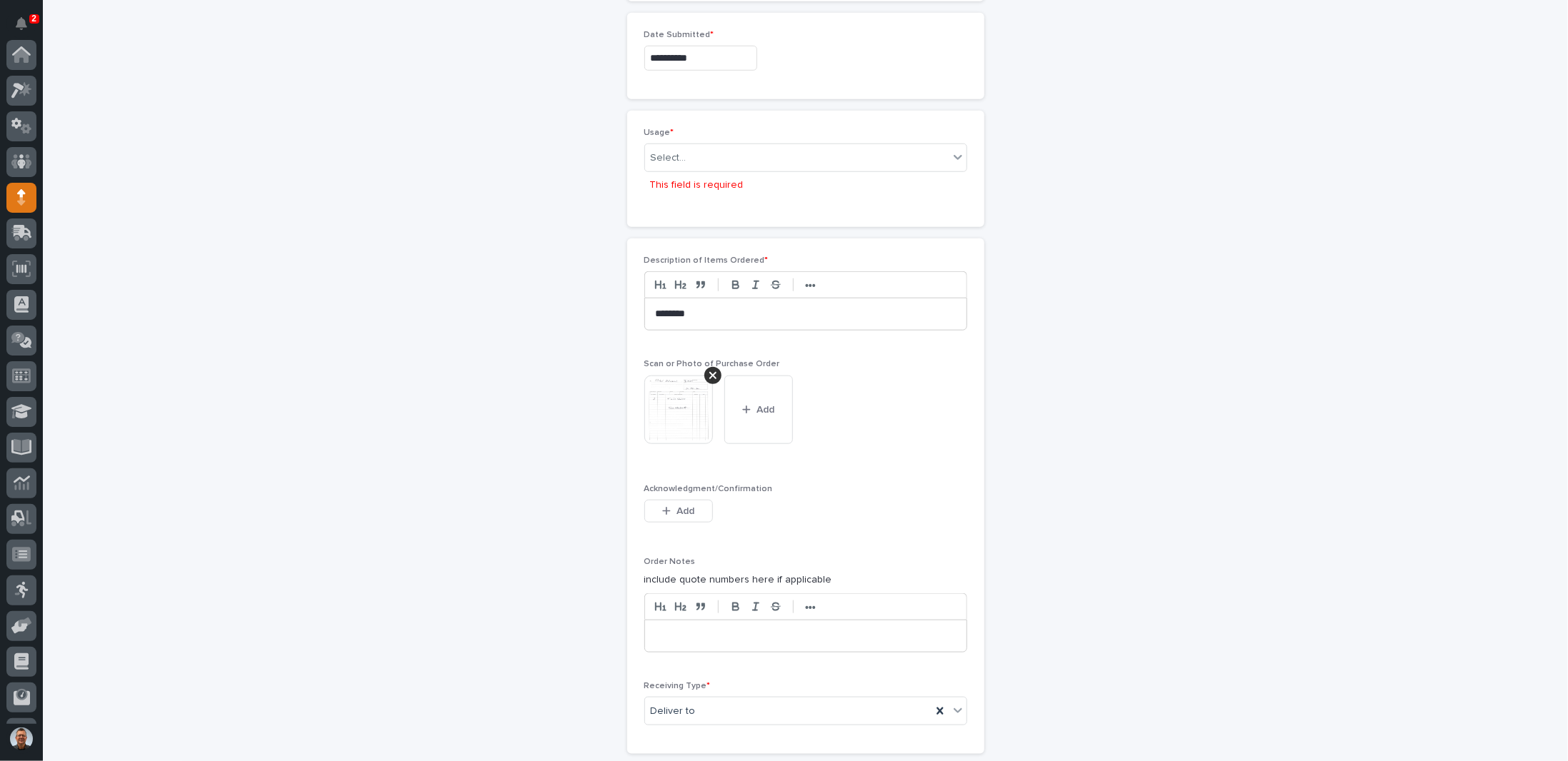
scroll to position [709, 0]
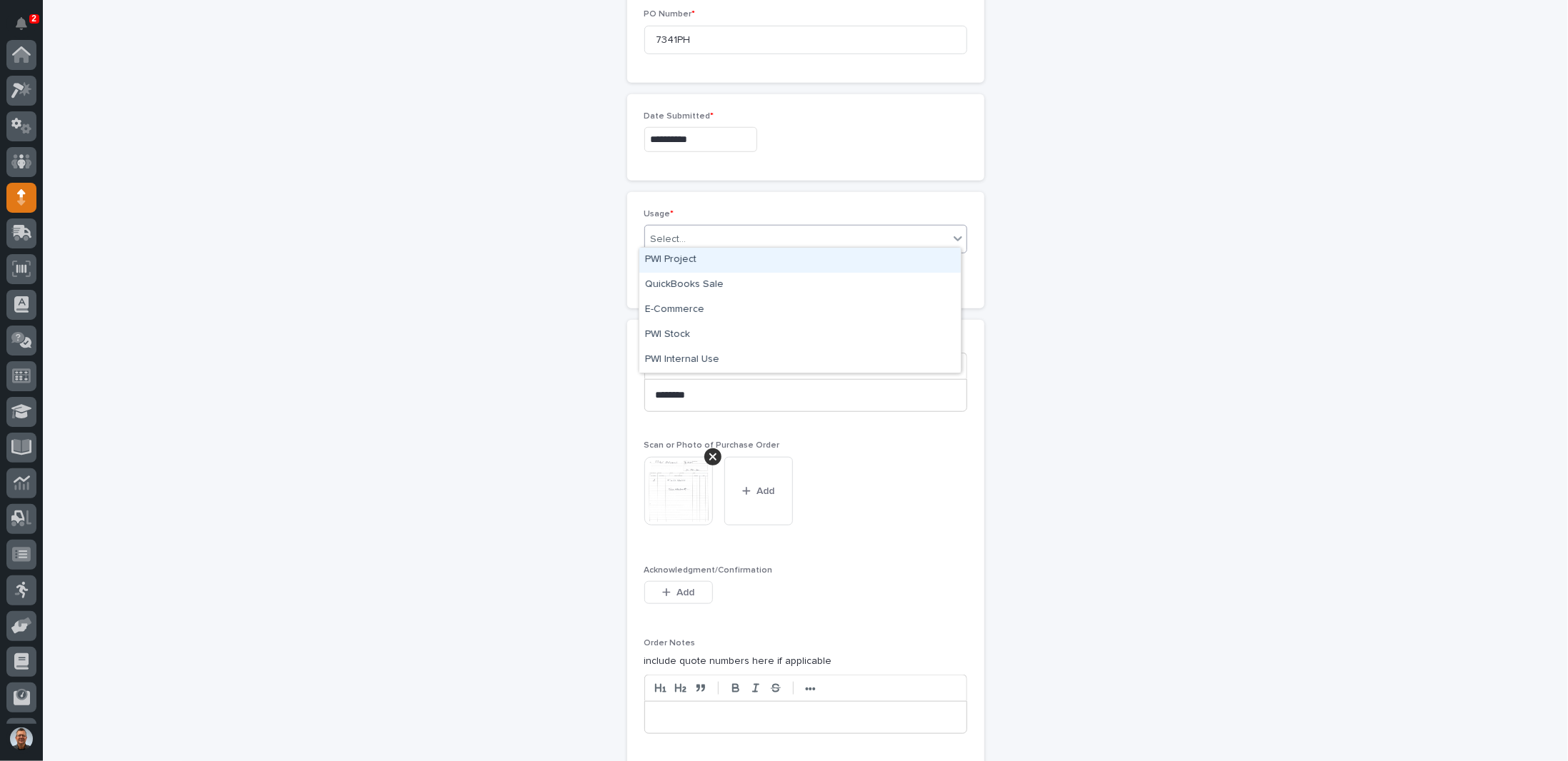
click at [736, 230] on div "Select..." at bounding box center [796, 240] width 304 height 24
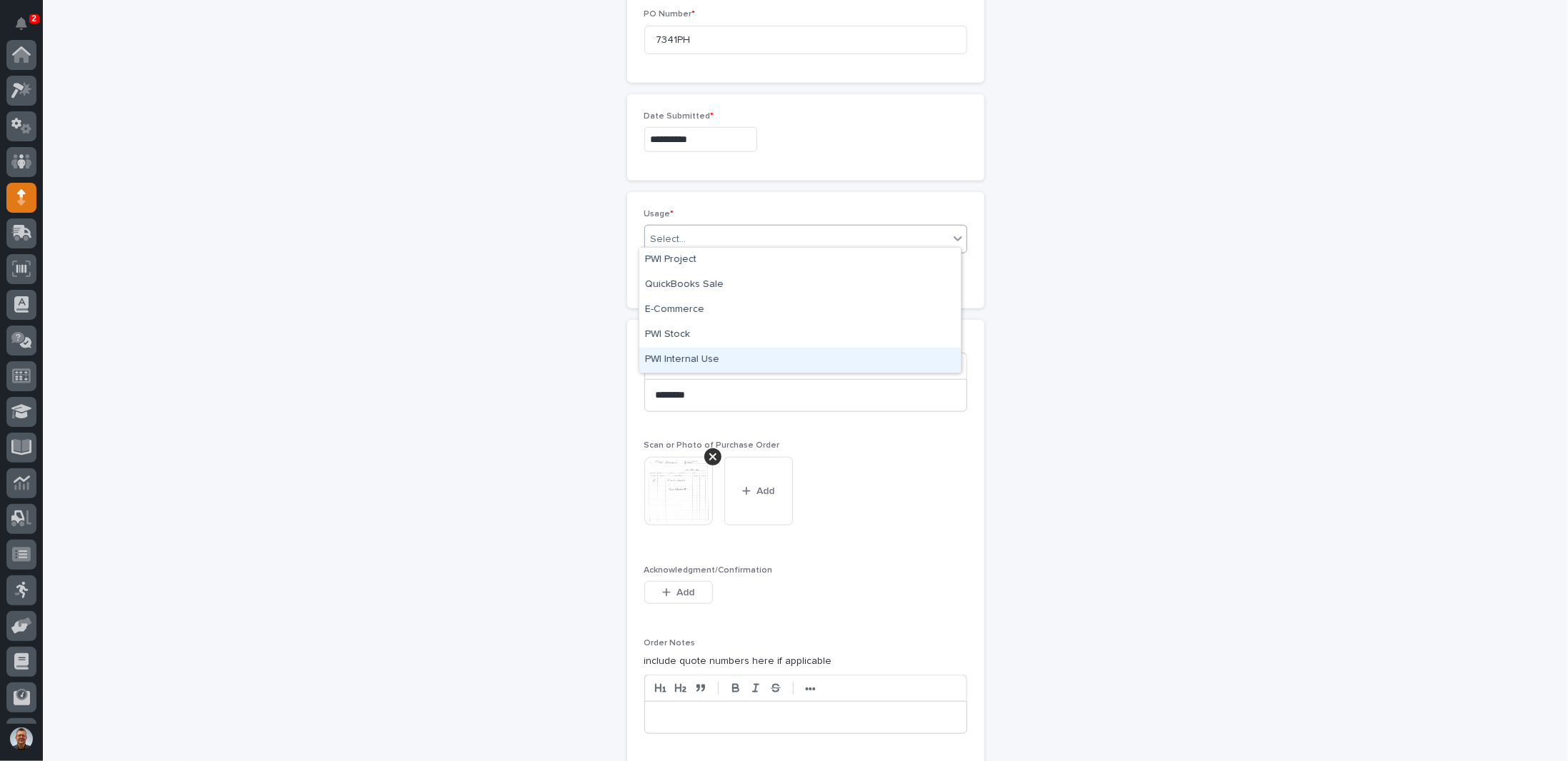
click at [682, 359] on div "PWI Internal Use" at bounding box center [800, 360] width 321 height 25
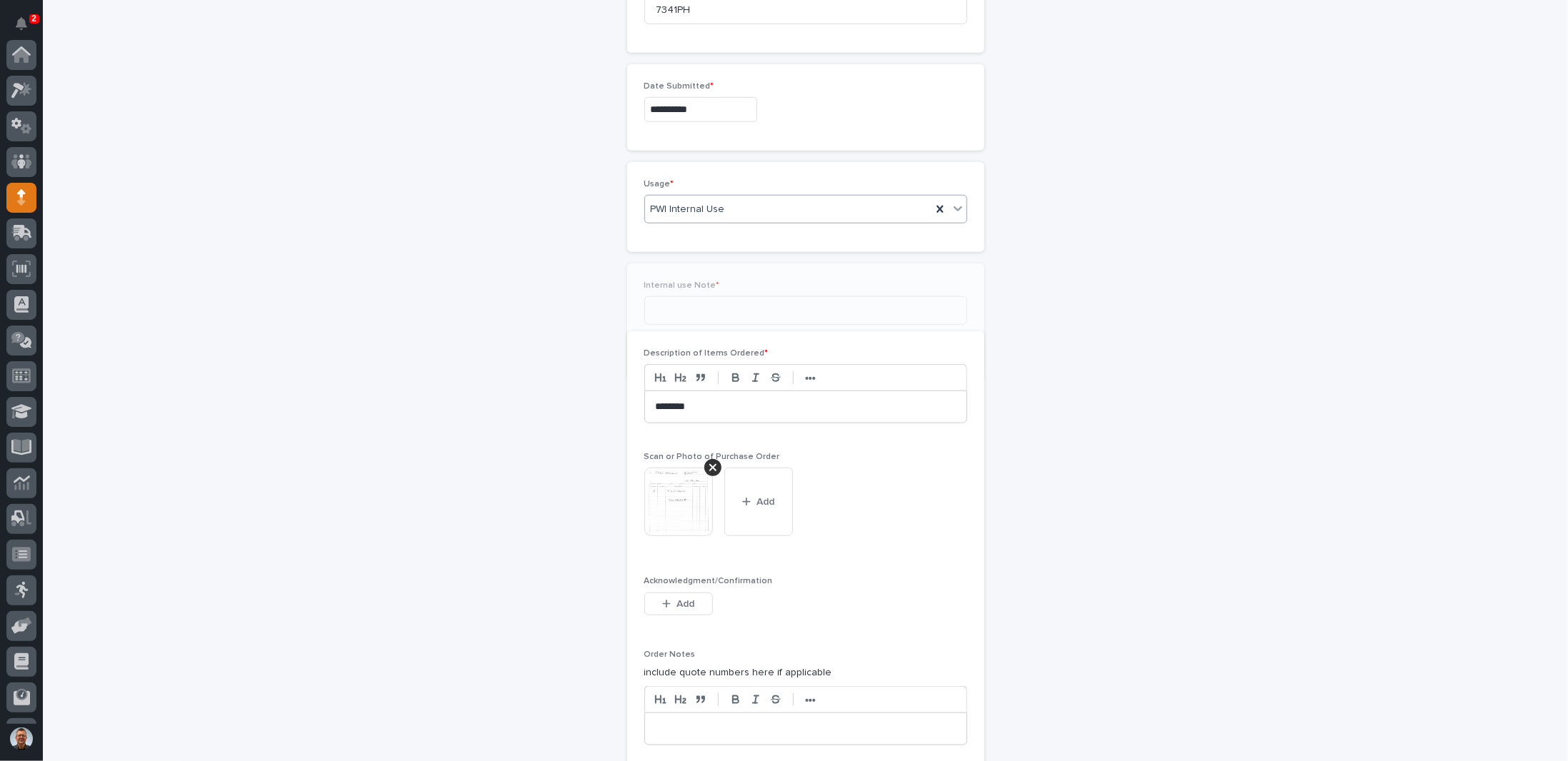
scroll to position [749, 0]
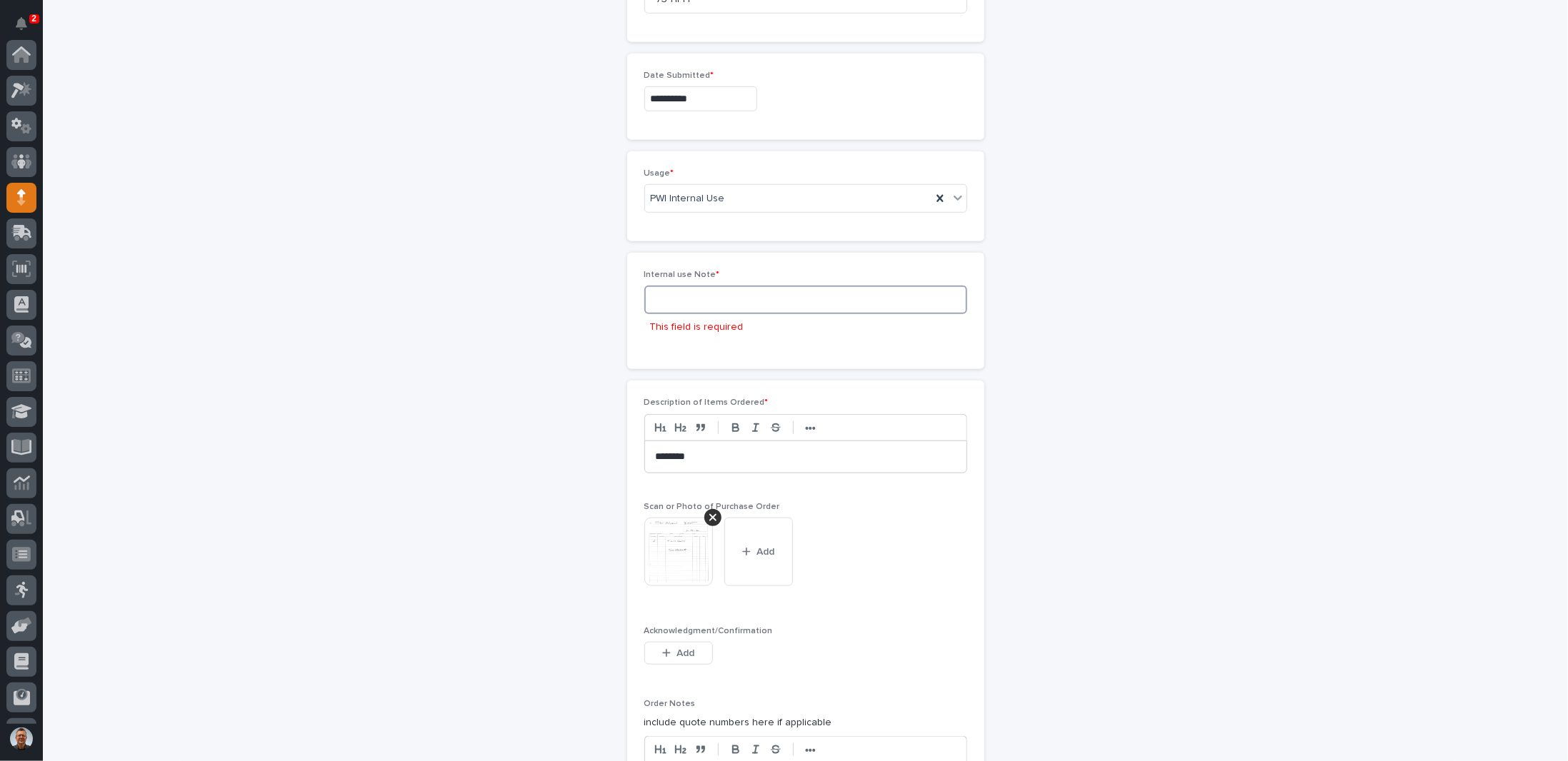
click at [696, 305] on input at bounding box center [806, 300] width 323 height 29
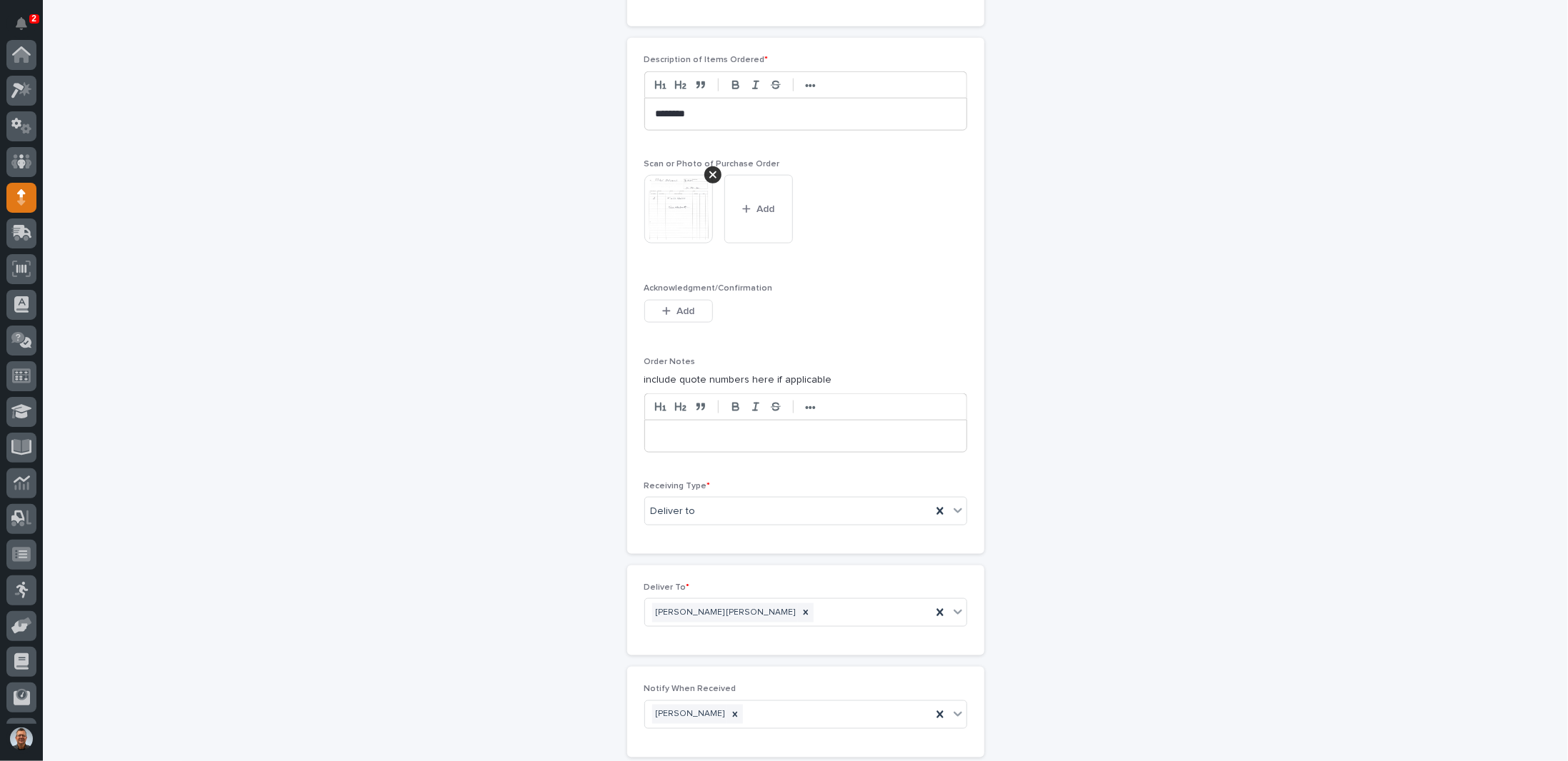
scroll to position [1198, 0]
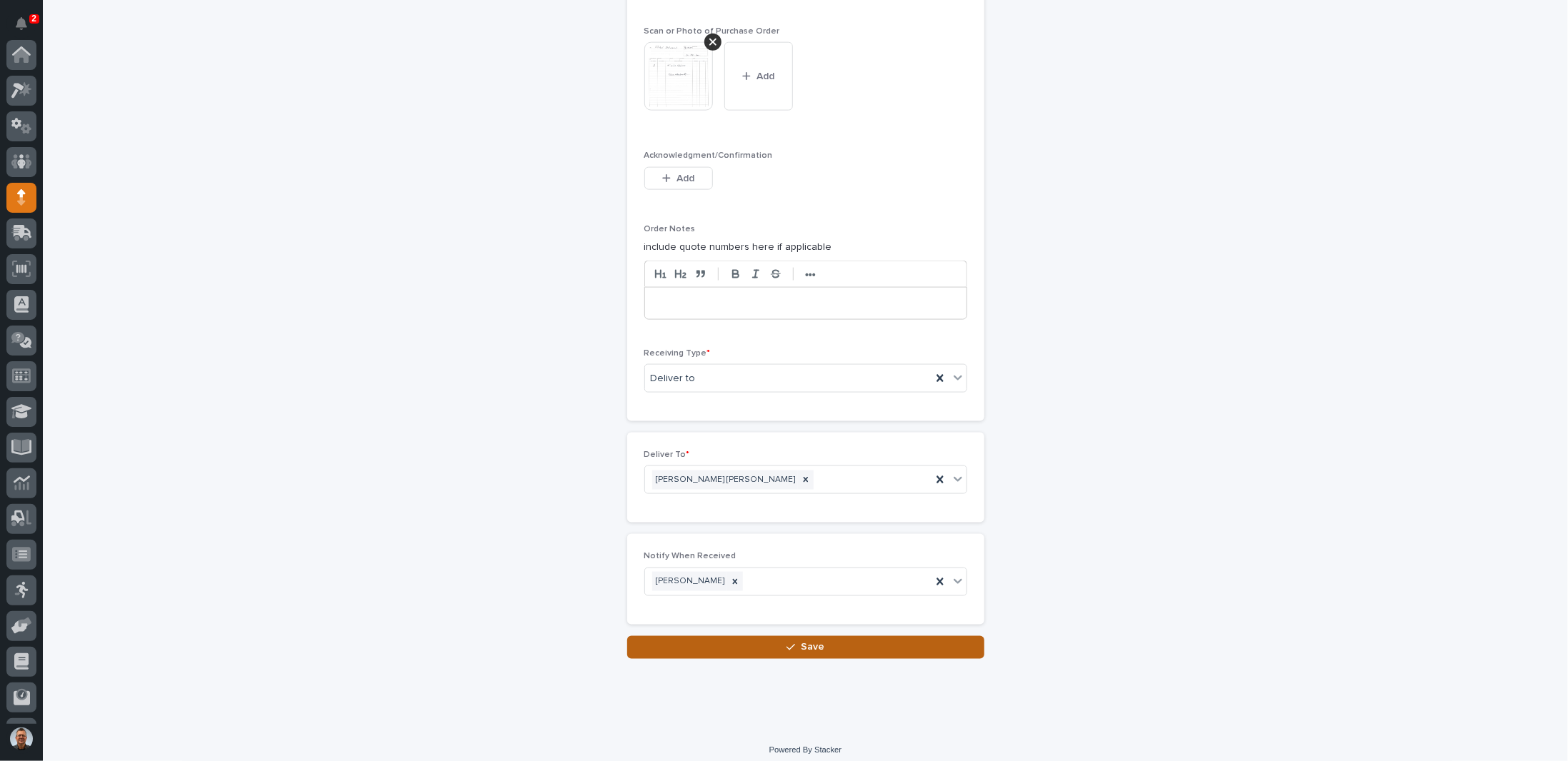
type input "For [PERSON_NAME]"
click at [742, 643] on button "Save" at bounding box center [806, 647] width 357 height 23
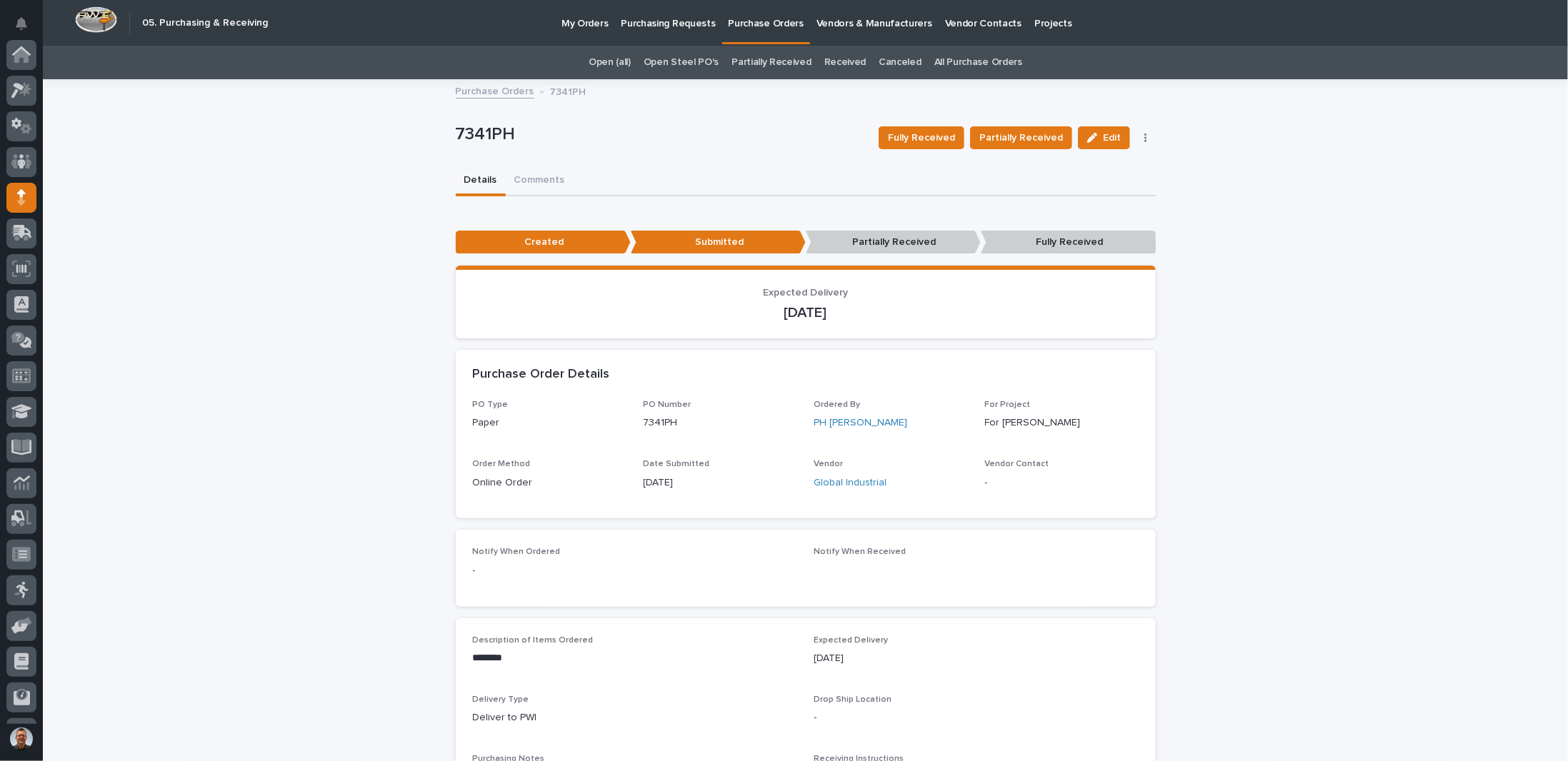
scroll to position [137, 0]
